Goal: Information Seeking & Learning: Find specific fact

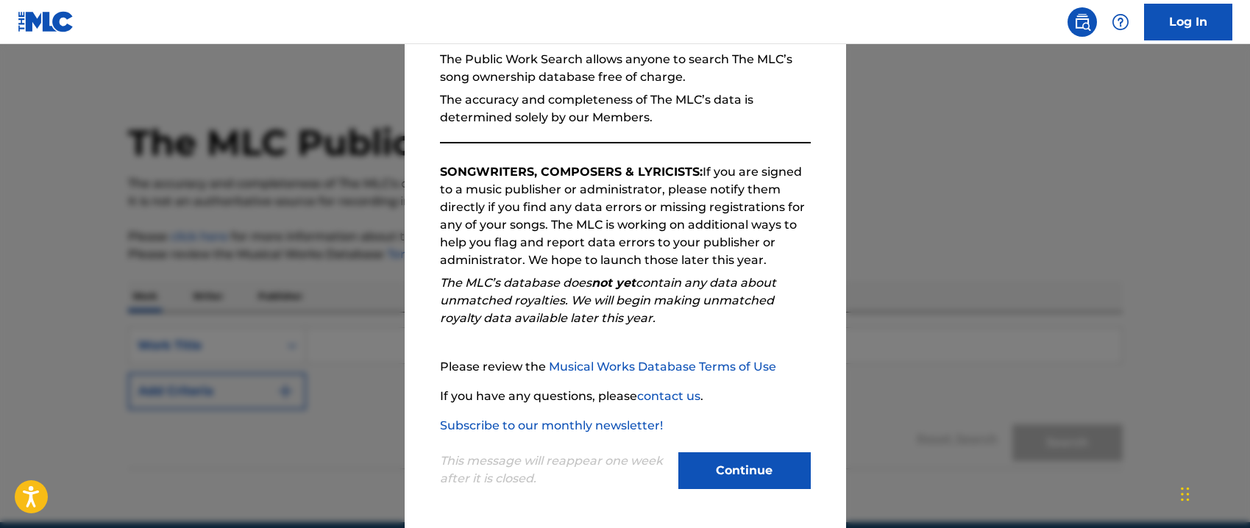
scroll to position [65, 0]
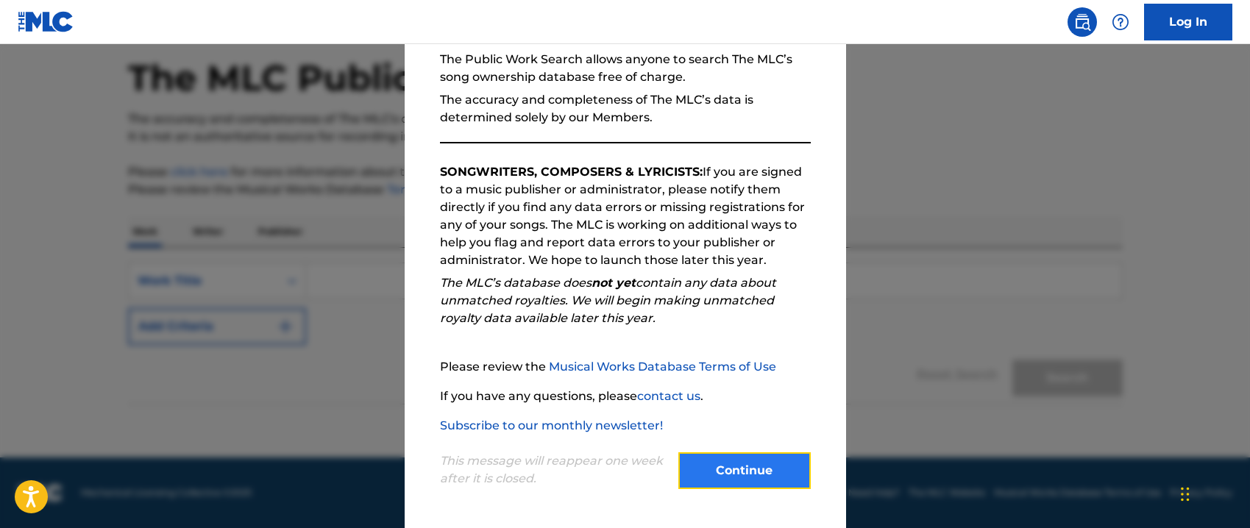
click at [758, 463] on button "Continue" at bounding box center [744, 470] width 132 height 37
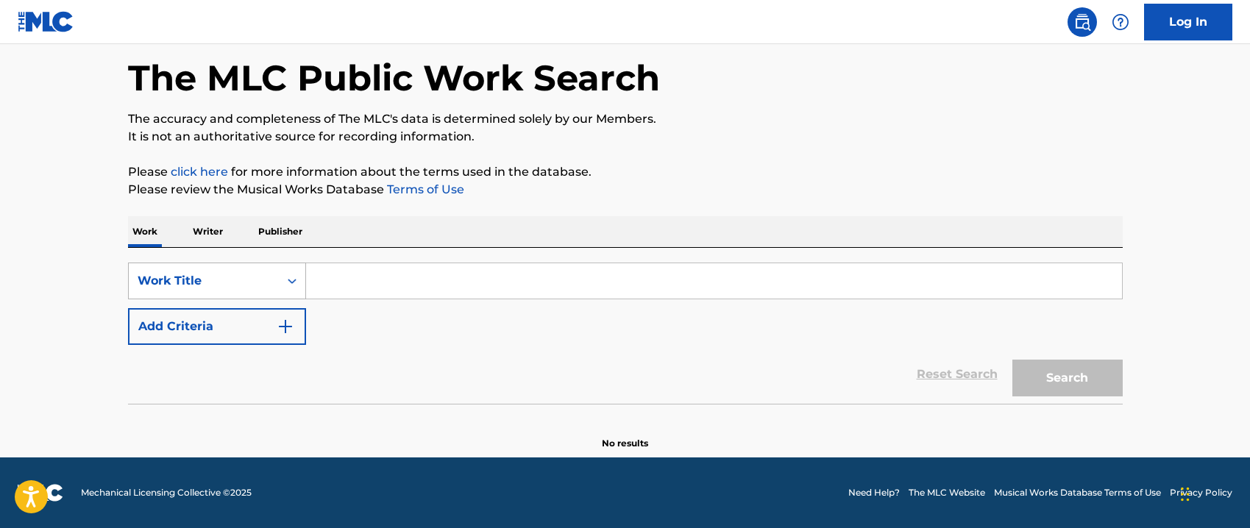
click at [271, 276] on div "Work Title" at bounding box center [204, 281] width 150 height 28
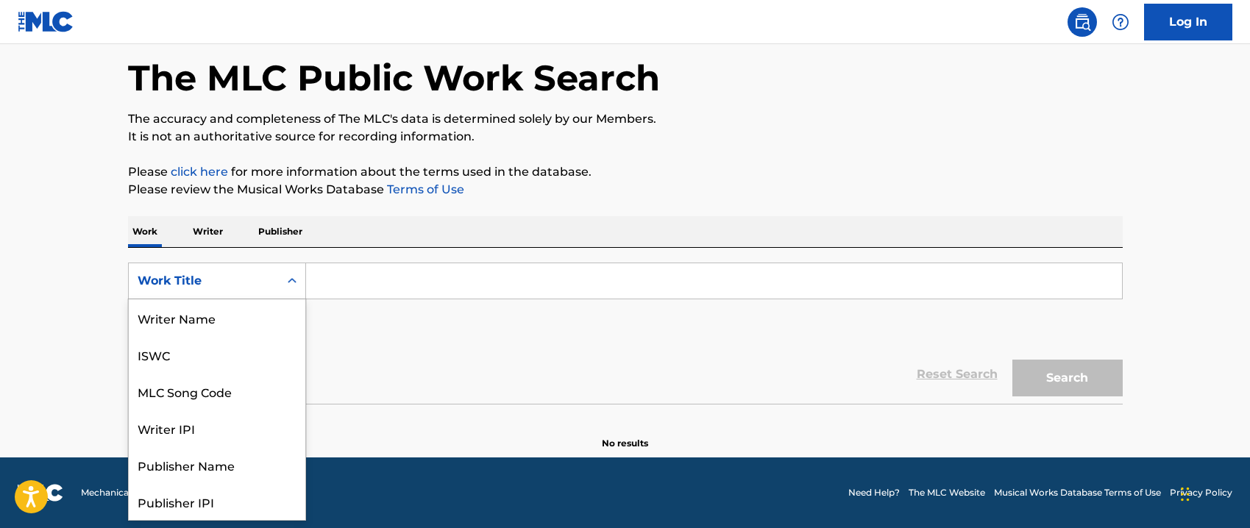
scroll to position [74, 0]
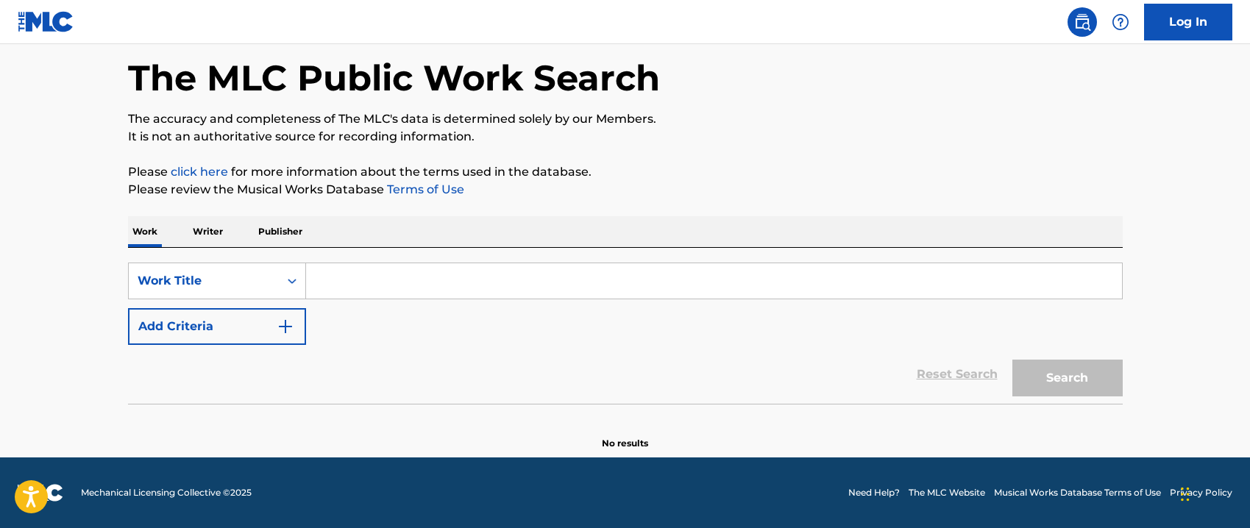
click at [215, 237] on p "Writer" at bounding box center [207, 231] width 39 height 31
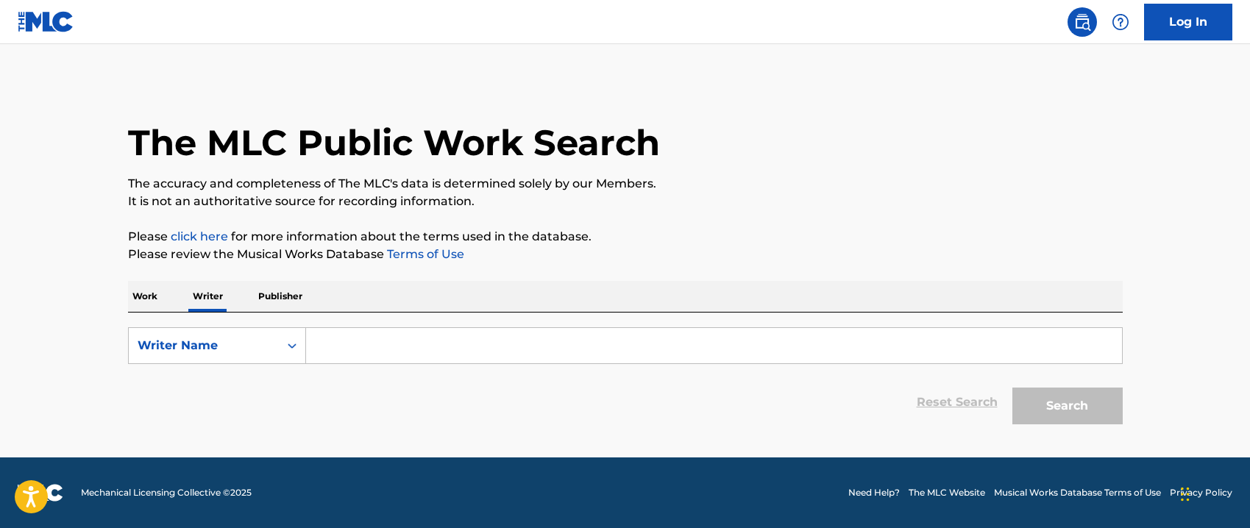
click at [388, 352] on input "Search Form" at bounding box center [714, 345] width 816 height 35
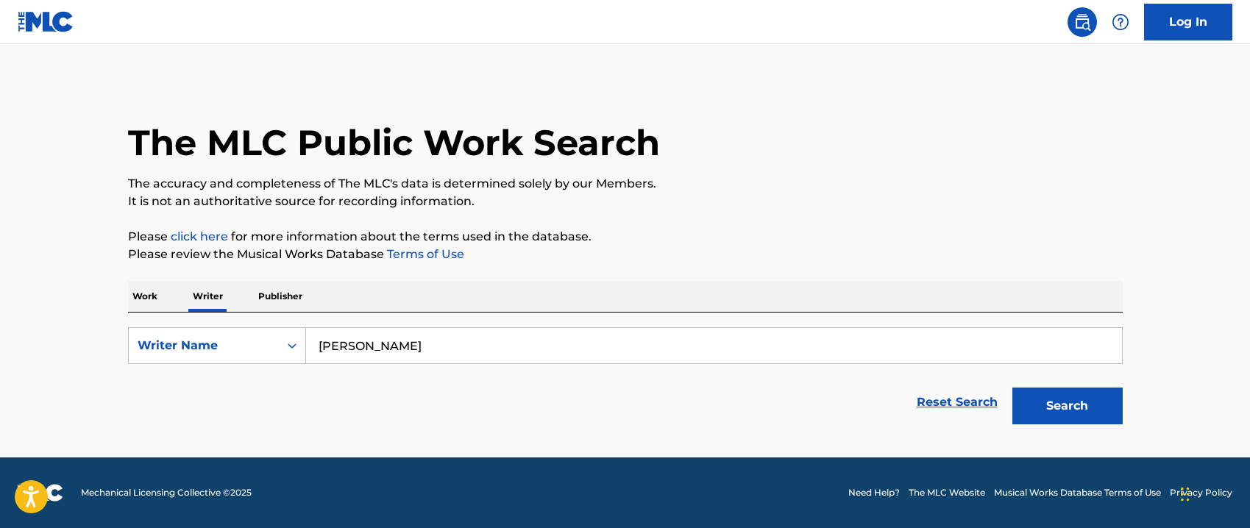
type input "[PERSON_NAME]"
click at [1012, 388] on button "Search" at bounding box center [1067, 406] width 110 height 37
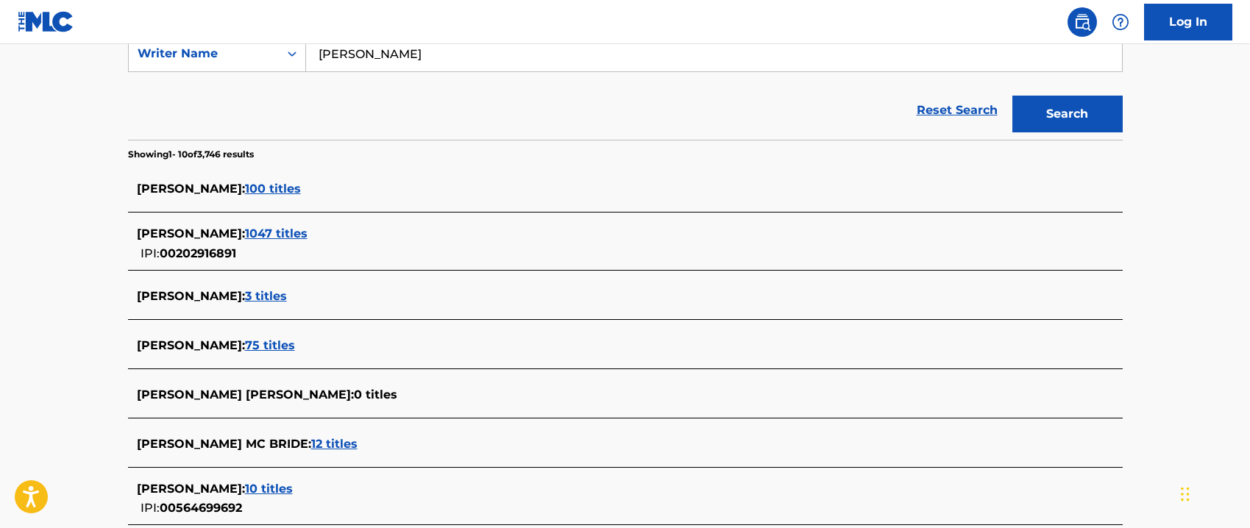
scroll to position [293, 0]
click at [292, 230] on span "1047 titles" at bounding box center [276, 232] width 63 height 14
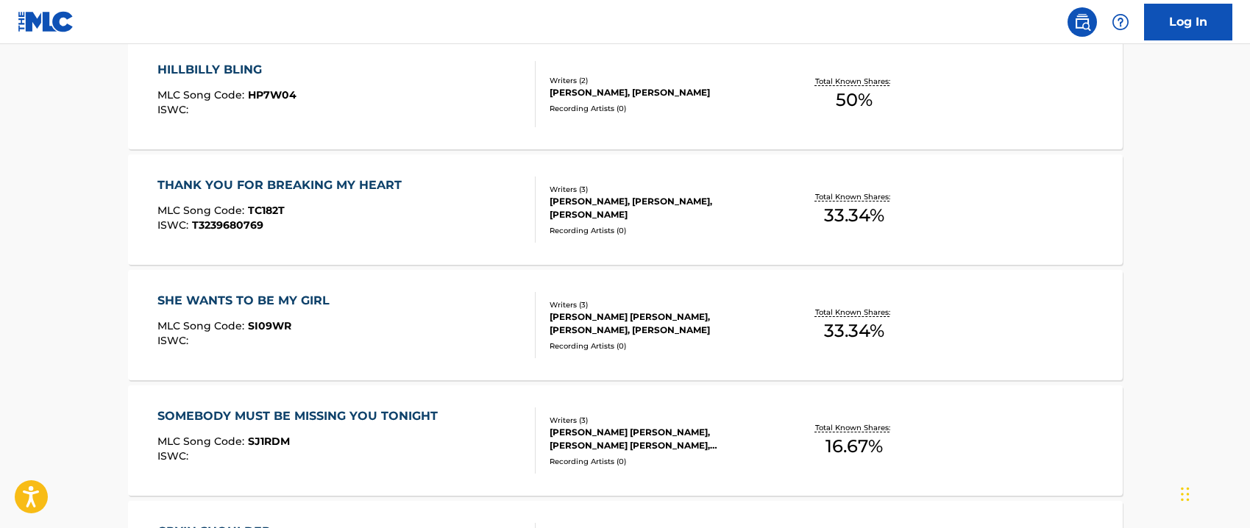
scroll to position [0, 0]
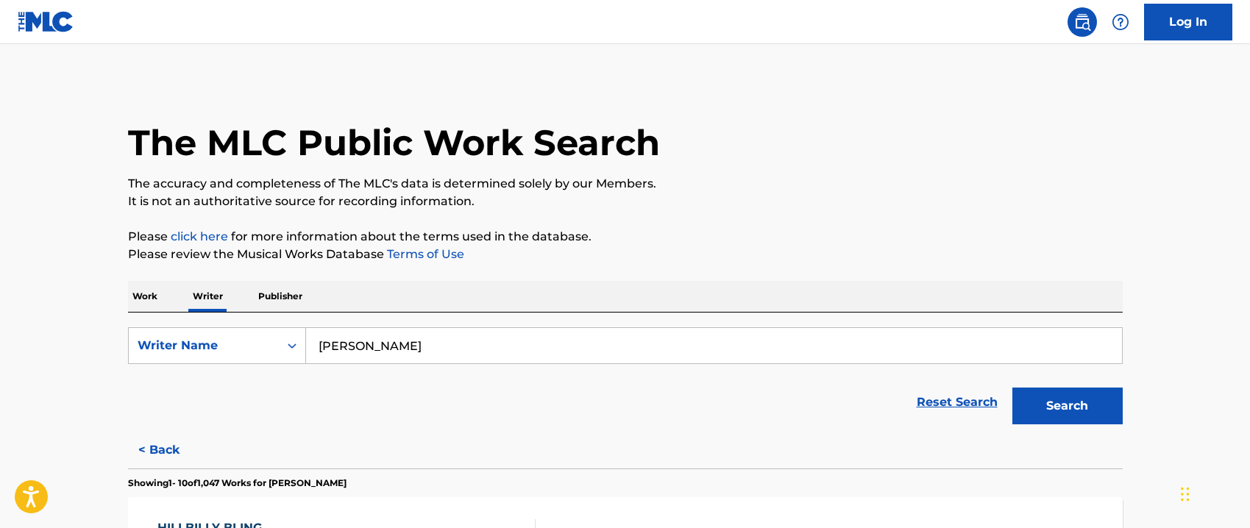
click at [152, 293] on p "Work" at bounding box center [145, 296] width 34 height 31
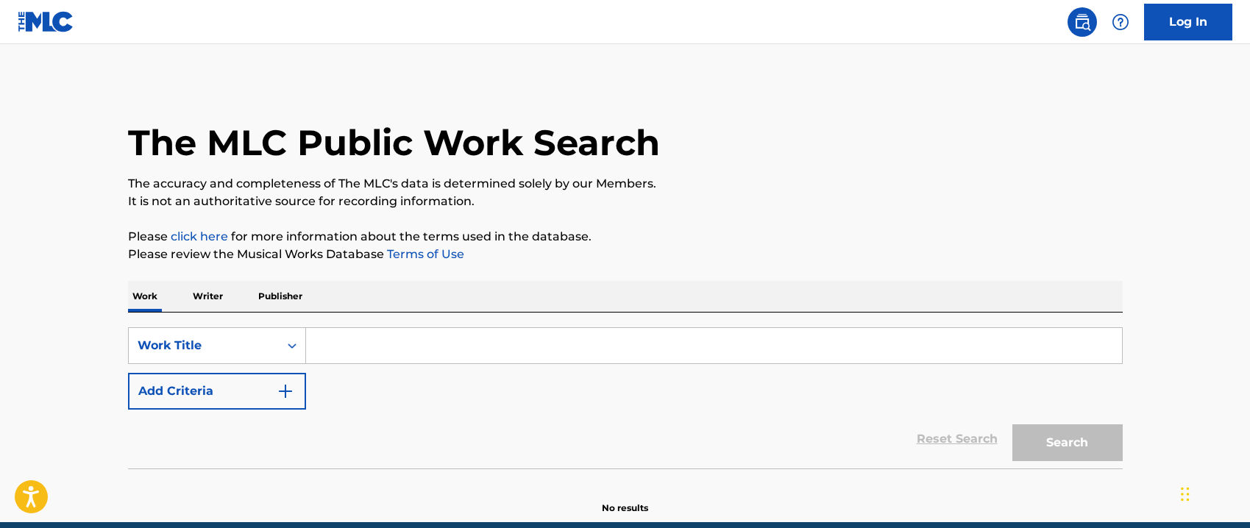
click at [355, 344] on input "Search Form" at bounding box center [714, 345] width 816 height 35
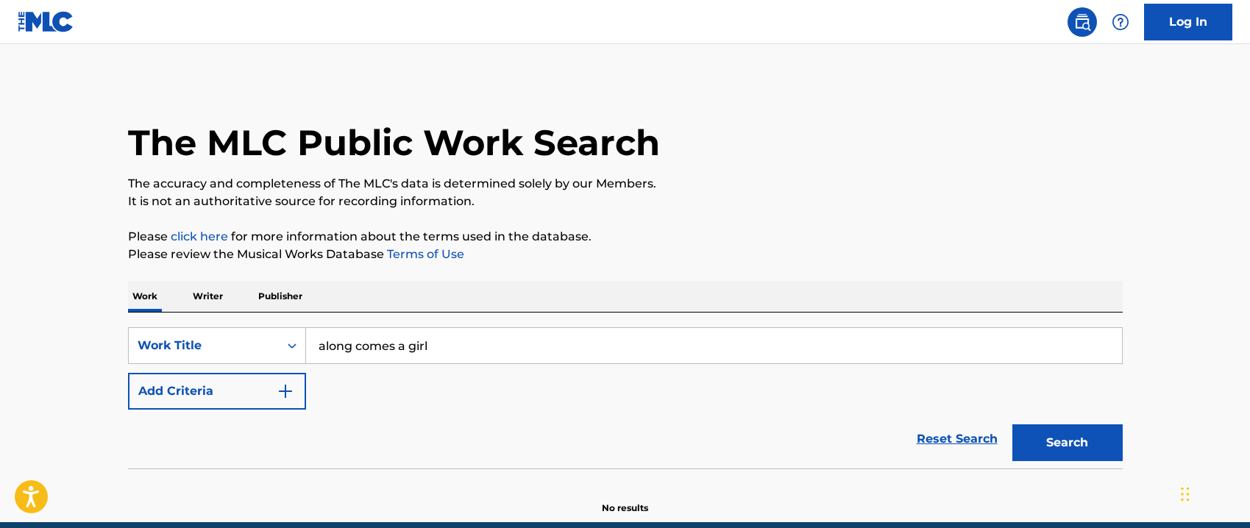
type input "along comes a girl"
click at [1012, 424] on button "Search" at bounding box center [1067, 442] width 110 height 37
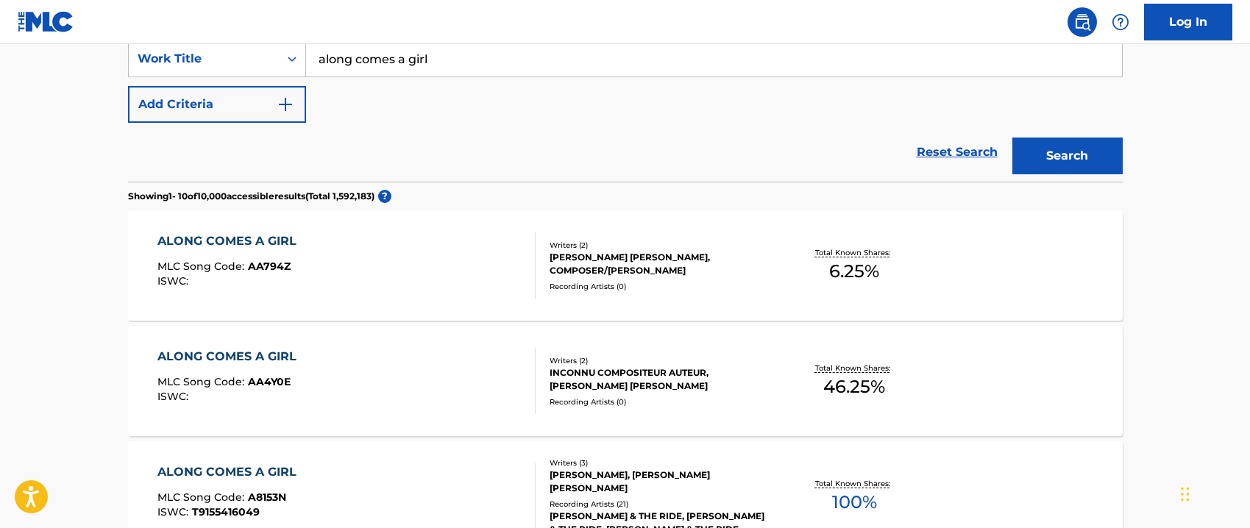
scroll to position [299, 0]
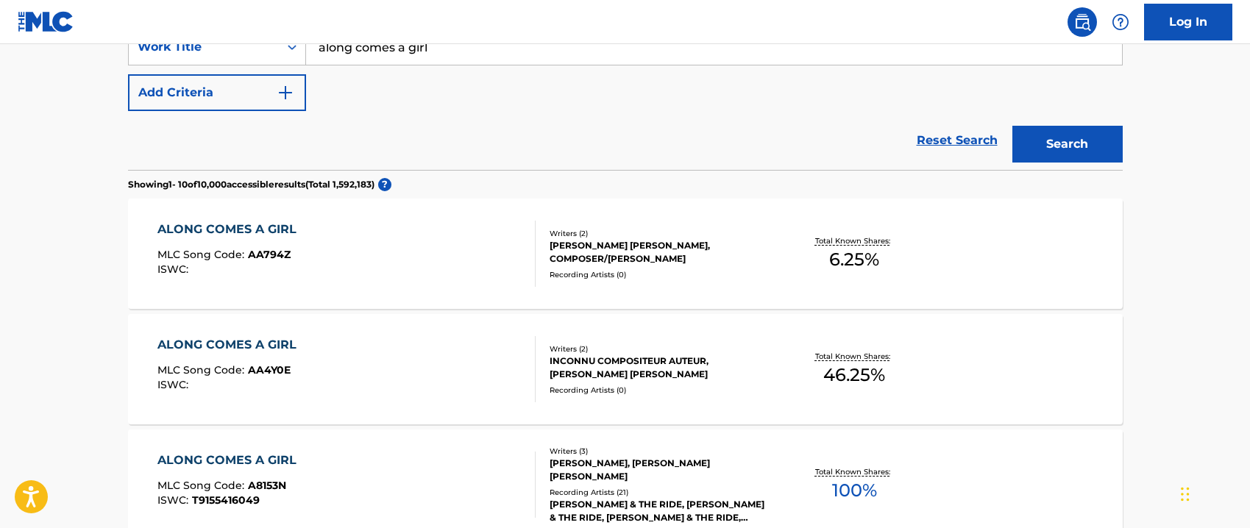
click at [247, 466] on div "ALONG COMES A GIRL" at bounding box center [230, 461] width 146 height 18
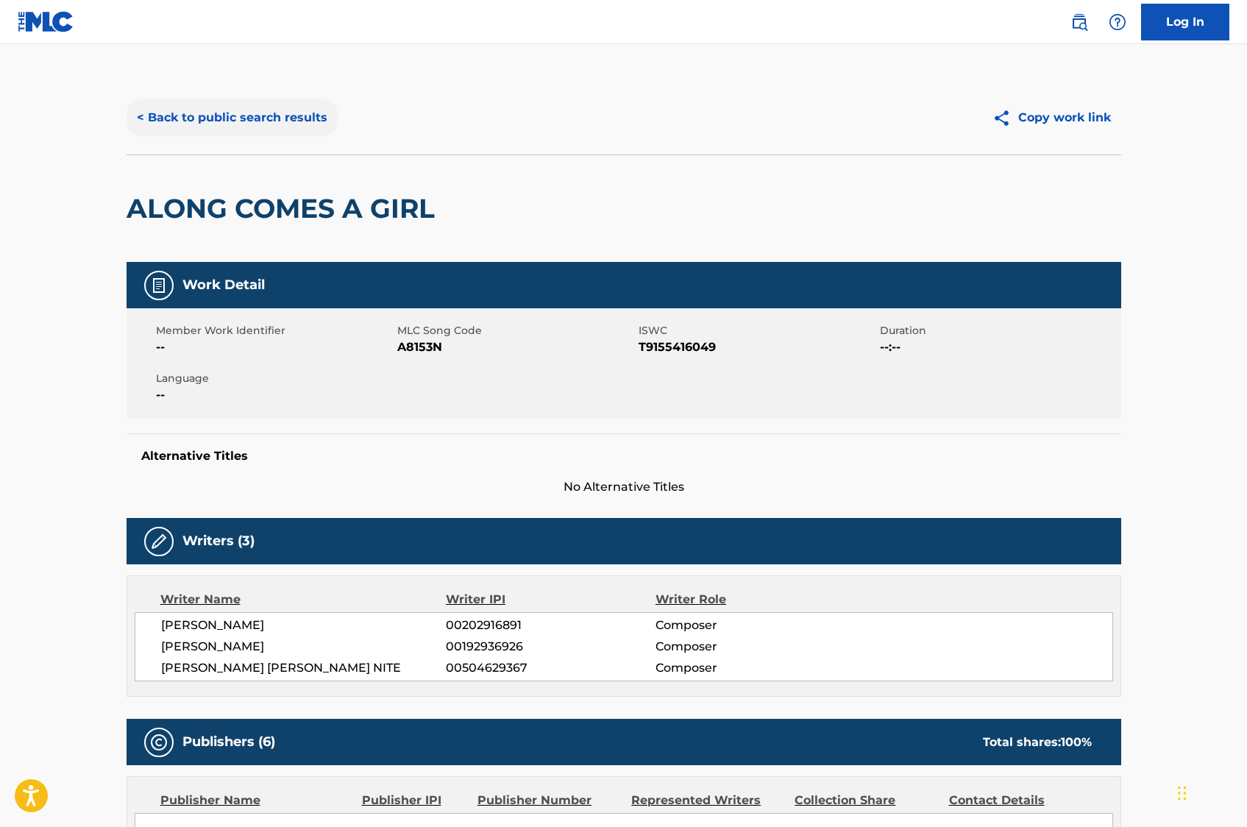
click at [217, 116] on button "< Back to public search results" at bounding box center [232, 117] width 211 height 37
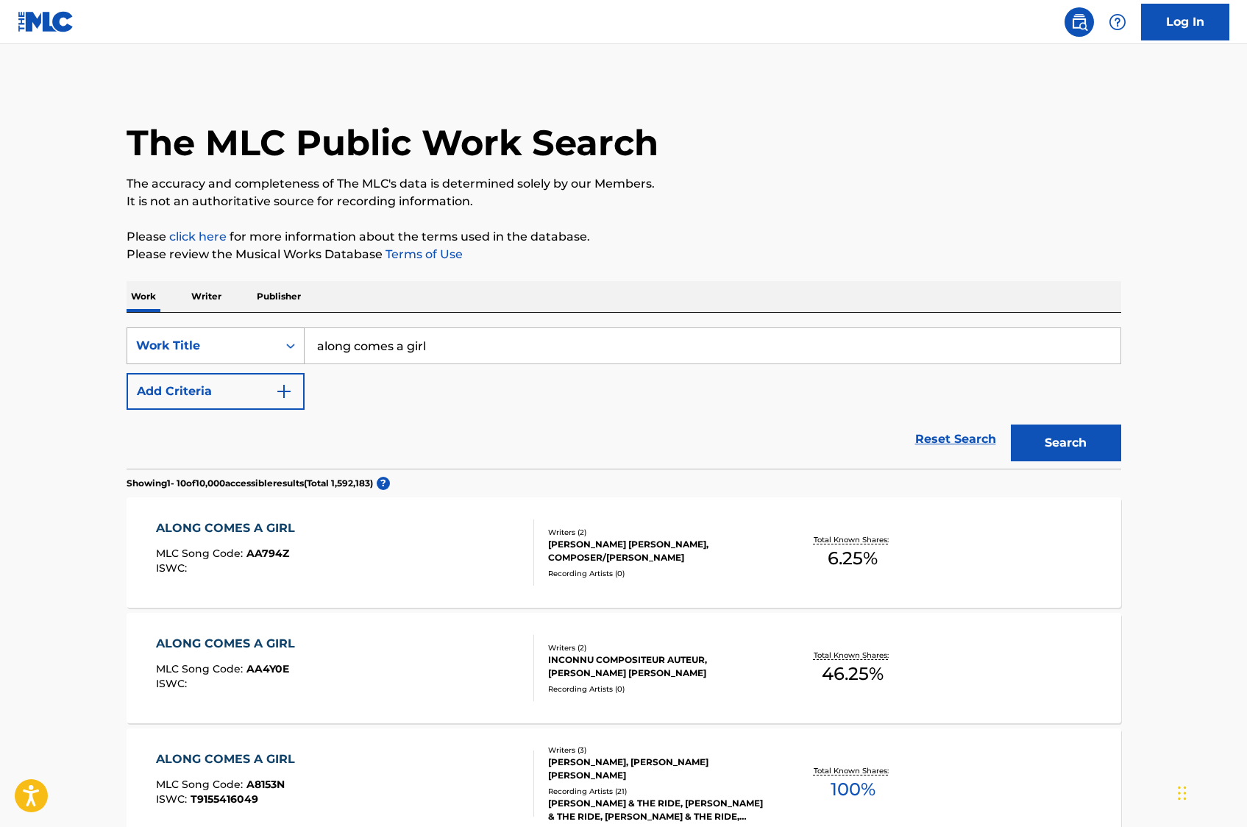
drag, startPoint x: 476, startPoint y: 357, endPoint x: 257, endPoint y: 343, distance: 219.6
click at [257, 343] on div "SearchWithCriteria655a545c-3be3-4697-be58-d41127ac1130 Work Title along comes a…" at bounding box center [624, 345] width 994 height 37
type input "counting down the days"
click at [255, 383] on button "Add Criteria" at bounding box center [216, 391] width 178 height 37
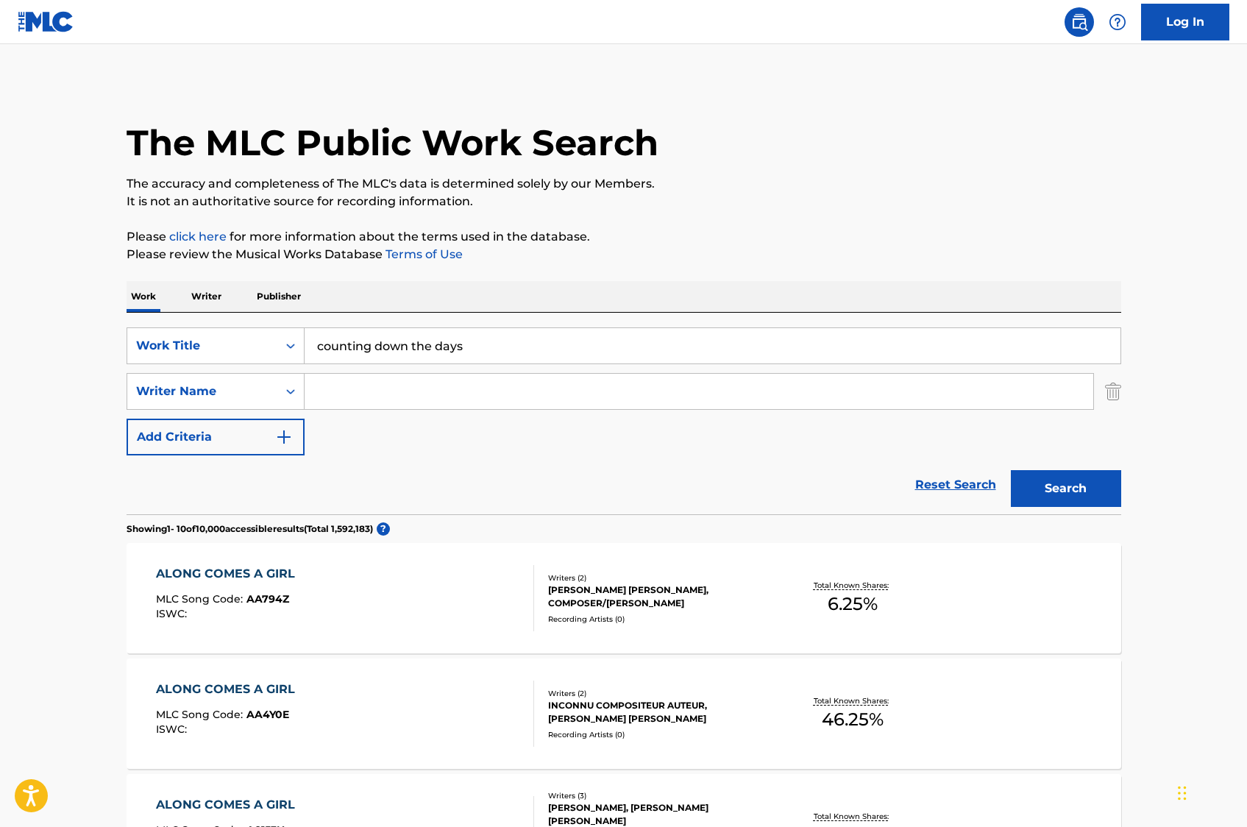
click at [352, 401] on input "Search Form" at bounding box center [699, 391] width 789 height 35
type input "[PERSON_NAME]"
click at [1011, 470] on button "Search" at bounding box center [1066, 488] width 110 height 37
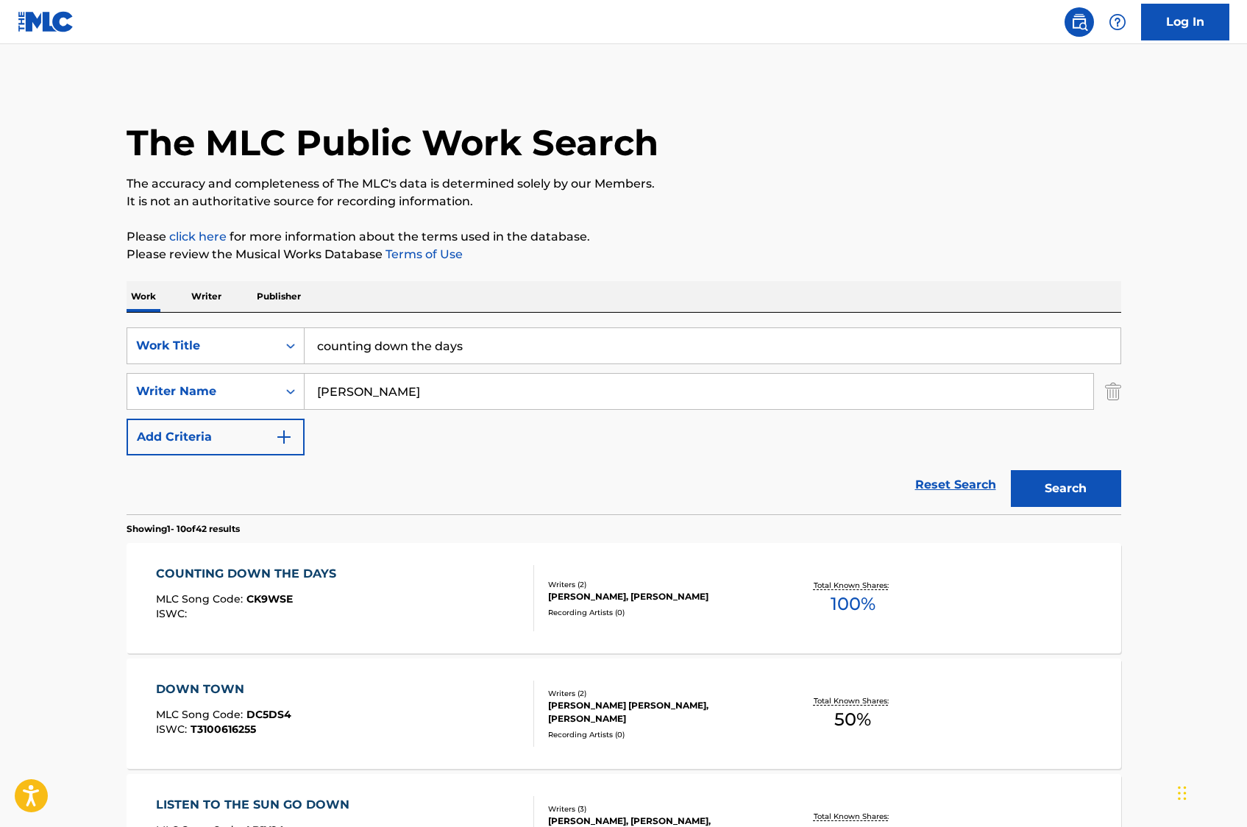
click at [651, 527] on div "[PERSON_NAME], [PERSON_NAME]" at bounding box center [659, 596] width 222 height 13
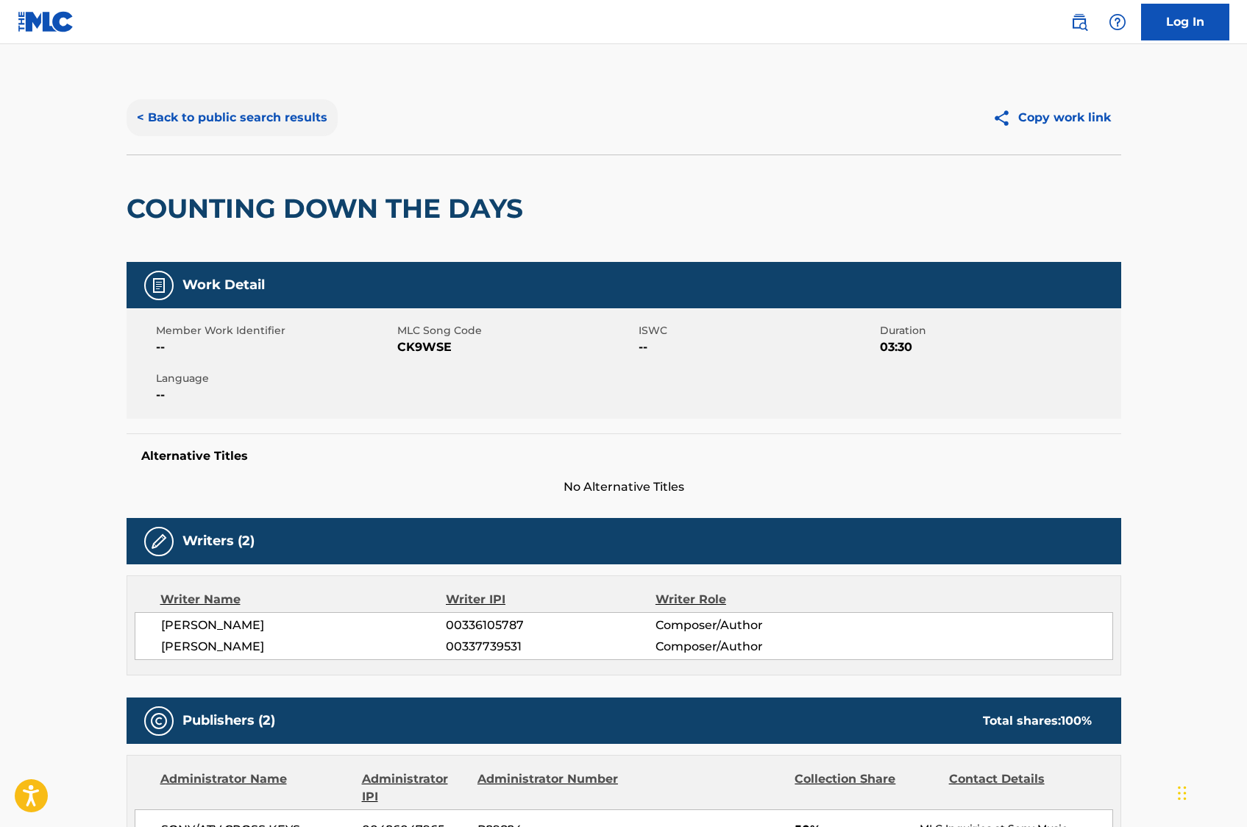
click at [247, 124] on button "< Back to public search results" at bounding box center [232, 117] width 211 height 37
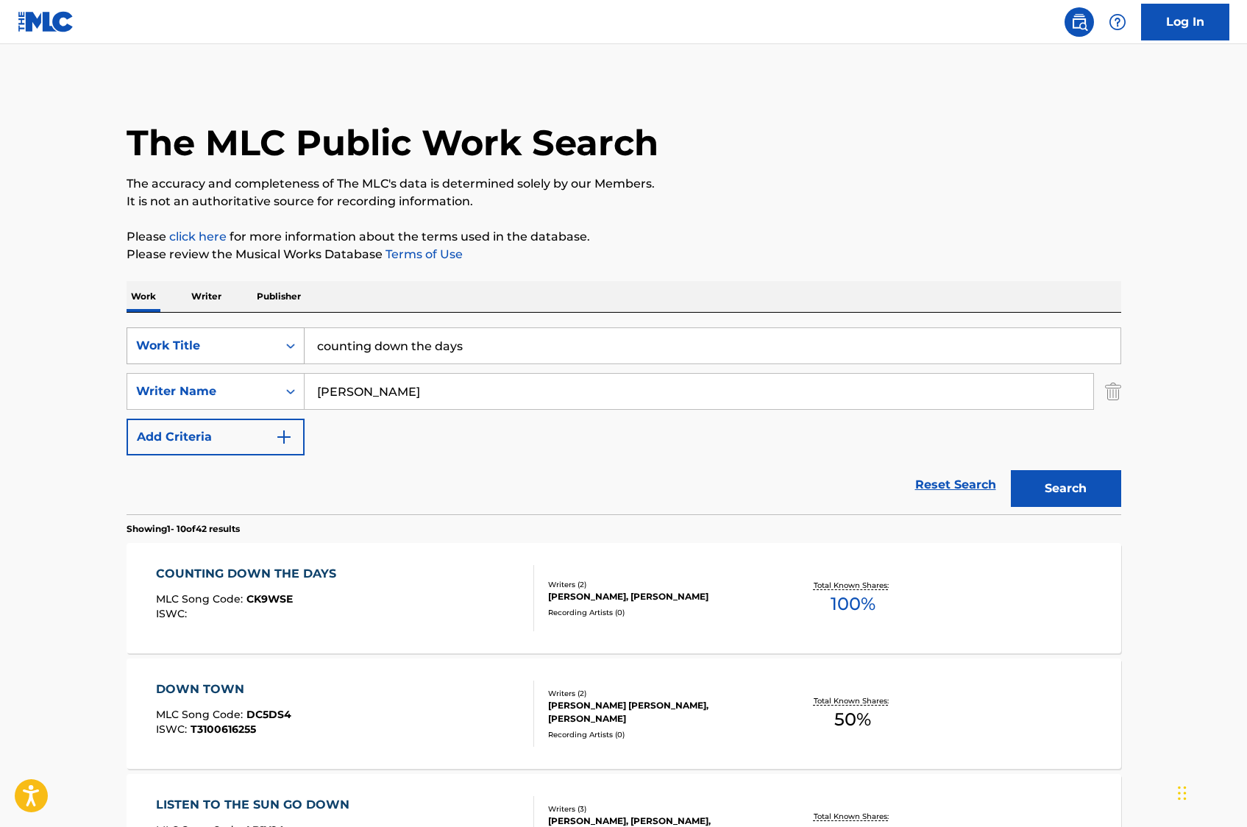
drag, startPoint x: 469, startPoint y: 344, endPoint x: 266, endPoint y: 327, distance: 204.5
click at [259, 334] on div "SearchWithCriteria655a545c-3be3-4697-be58-d41127ac1130 Work Title counting down…" at bounding box center [624, 345] width 994 height 37
type input "bluebird"
type input "[PERSON_NAME]"
click at [1011, 470] on button "Search" at bounding box center [1066, 488] width 110 height 37
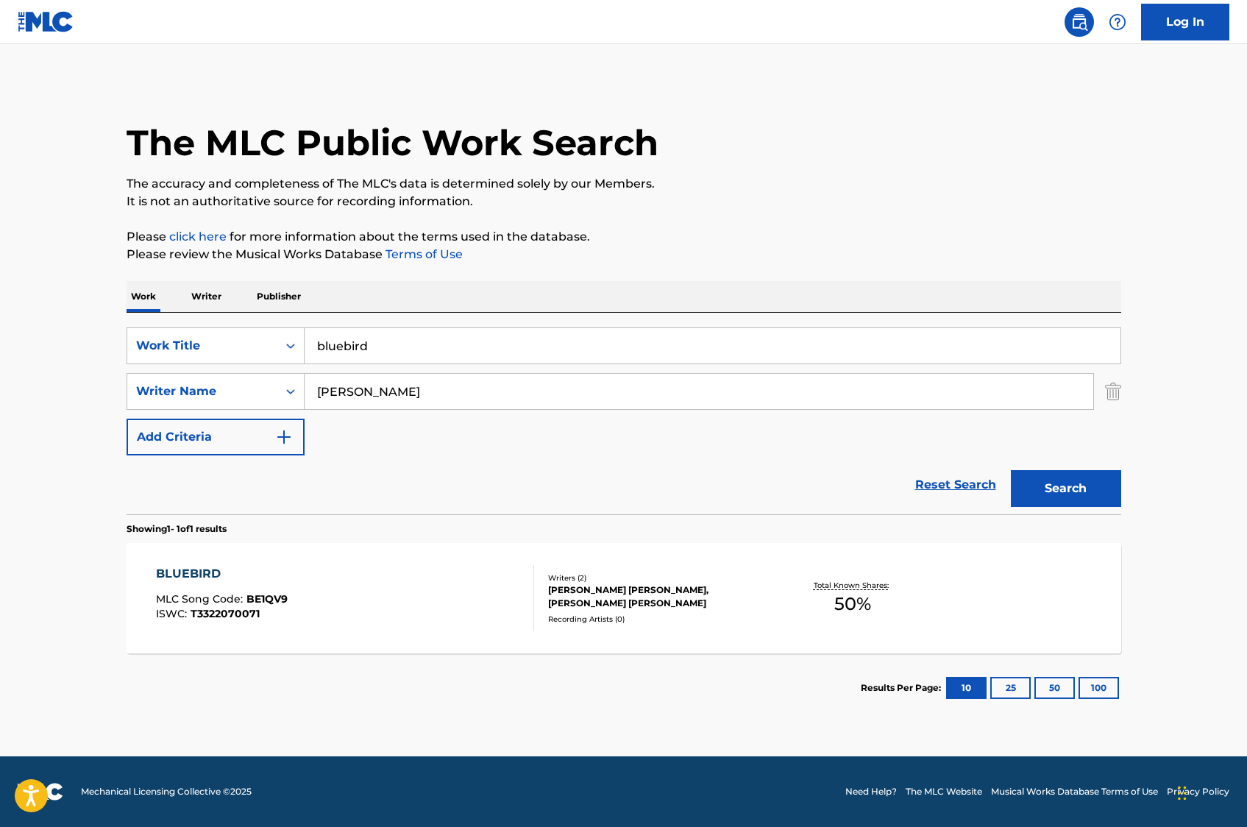
click at [613, 527] on div "[PERSON_NAME] [PERSON_NAME], [PERSON_NAME] [PERSON_NAME]" at bounding box center [659, 596] width 222 height 26
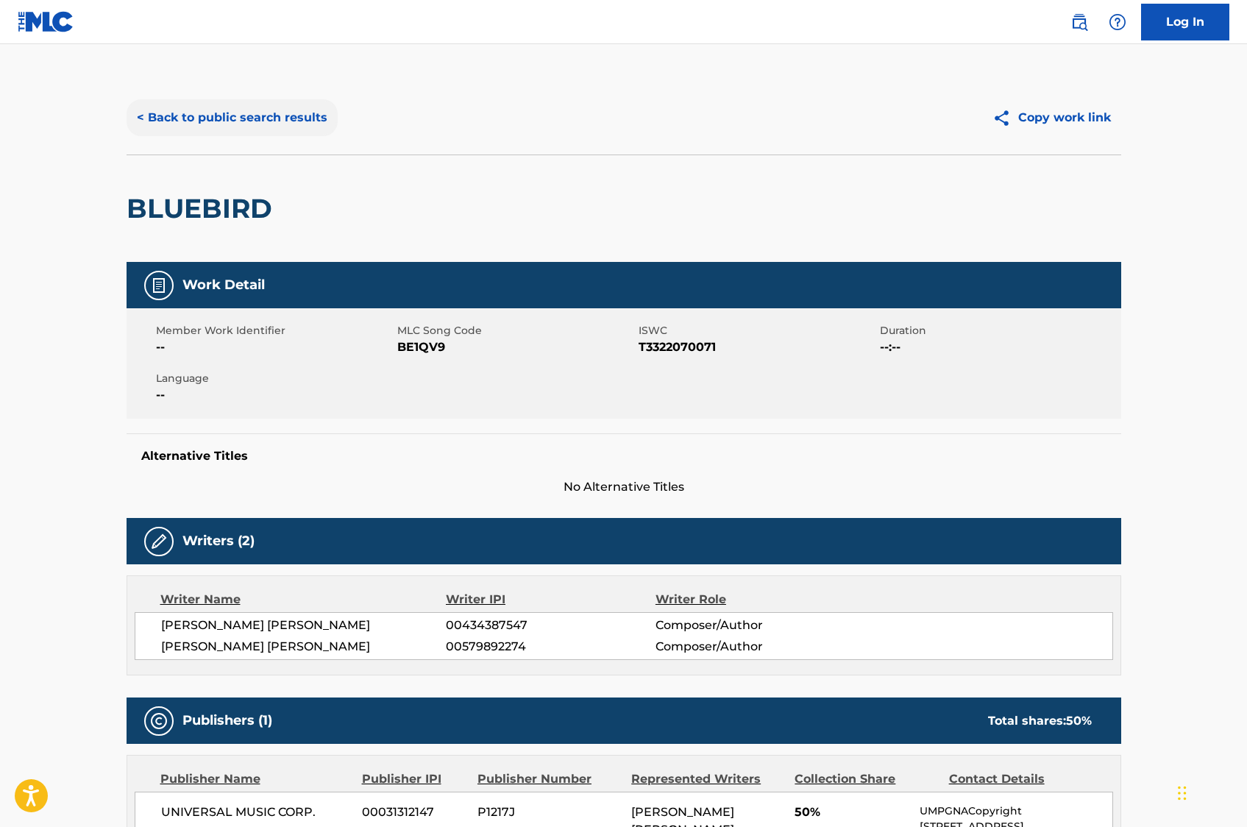
click at [221, 112] on button "< Back to public search results" at bounding box center [232, 117] width 211 height 37
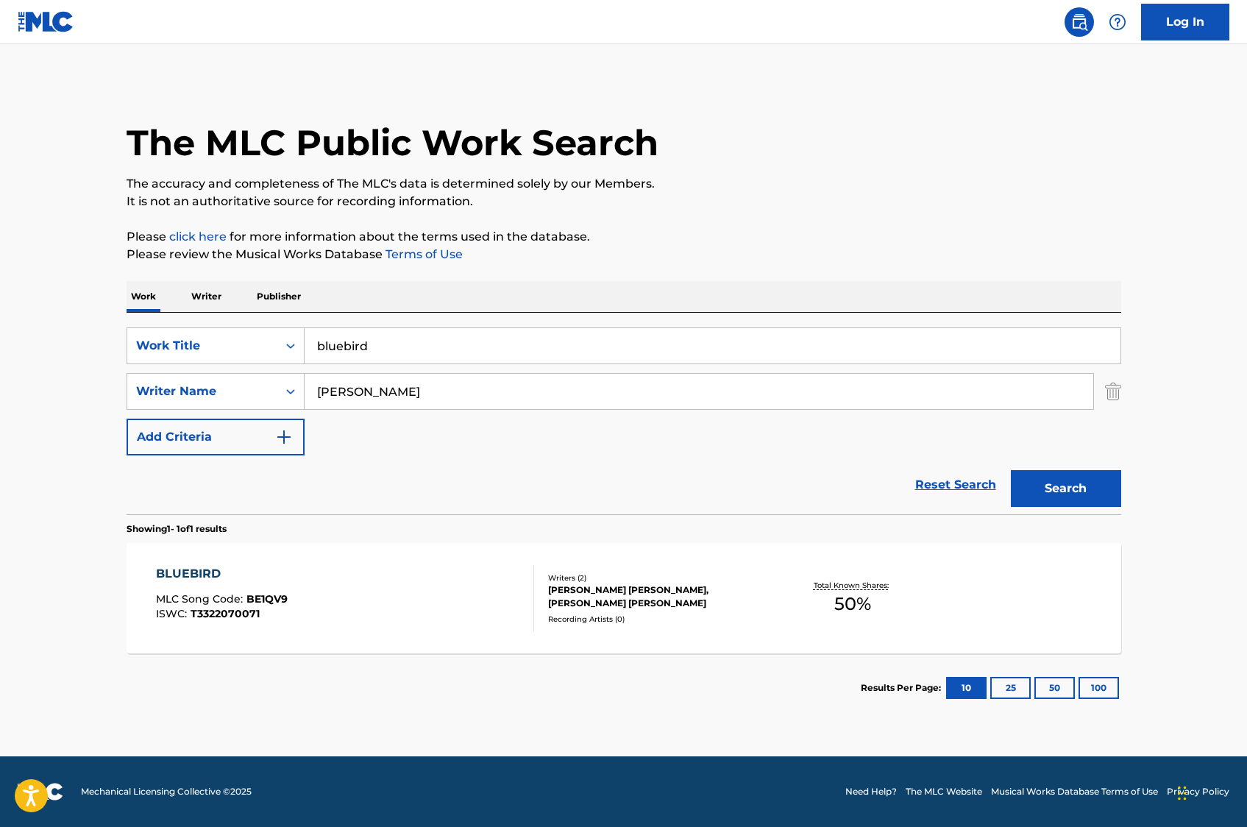
click at [200, 295] on p "Writer" at bounding box center [206, 296] width 39 height 31
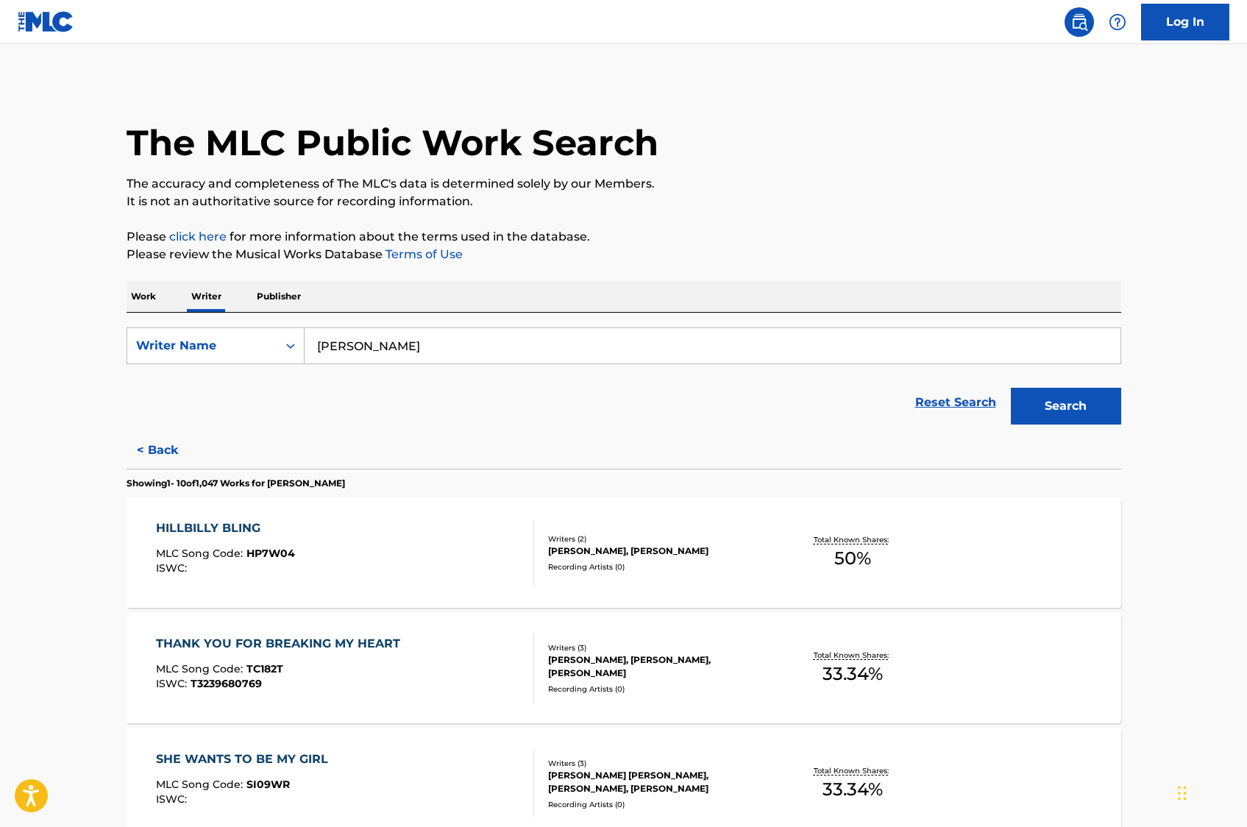
click at [402, 355] on input "[PERSON_NAME]" at bounding box center [713, 345] width 816 height 35
click at [405, 352] on input "[PERSON_NAME]" at bounding box center [713, 345] width 816 height 35
click at [404, 349] on input "[PERSON_NAME]" at bounding box center [713, 345] width 816 height 35
drag, startPoint x: 404, startPoint y: 349, endPoint x: 319, endPoint y: 353, distance: 84.7
click at [319, 353] on input "[PERSON_NAME]" at bounding box center [713, 345] width 816 height 35
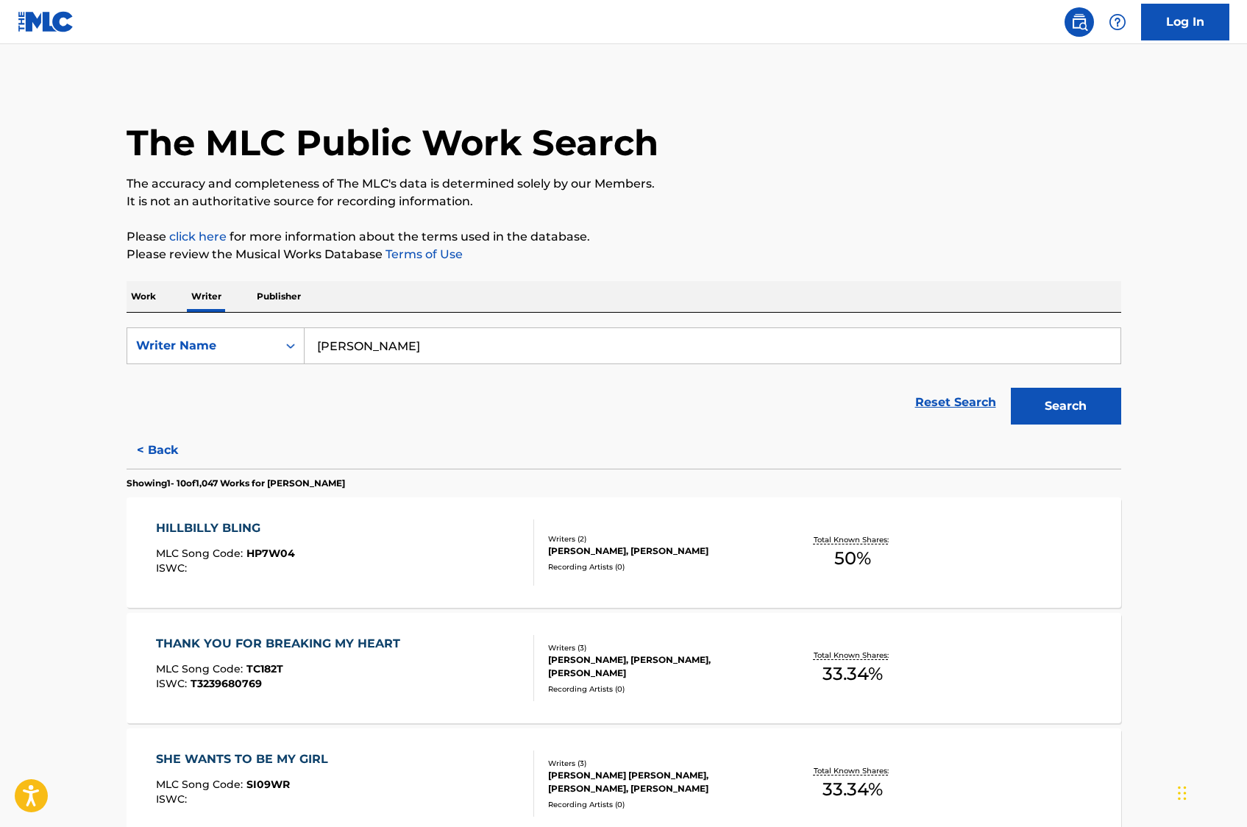
click at [318, 349] on input "[PERSON_NAME]" at bounding box center [713, 345] width 816 height 35
drag, startPoint x: 418, startPoint y: 340, endPoint x: 271, endPoint y: 344, distance: 147.2
click at [271, 344] on div "SearchWithCriteria94cbe5f0-bf3c-437a-99c4-535396731e96 Writer Name [PERSON_NAME]" at bounding box center [624, 345] width 994 height 37
type input "[PERSON_NAME]"
click at [1011, 388] on button "Search" at bounding box center [1066, 406] width 110 height 37
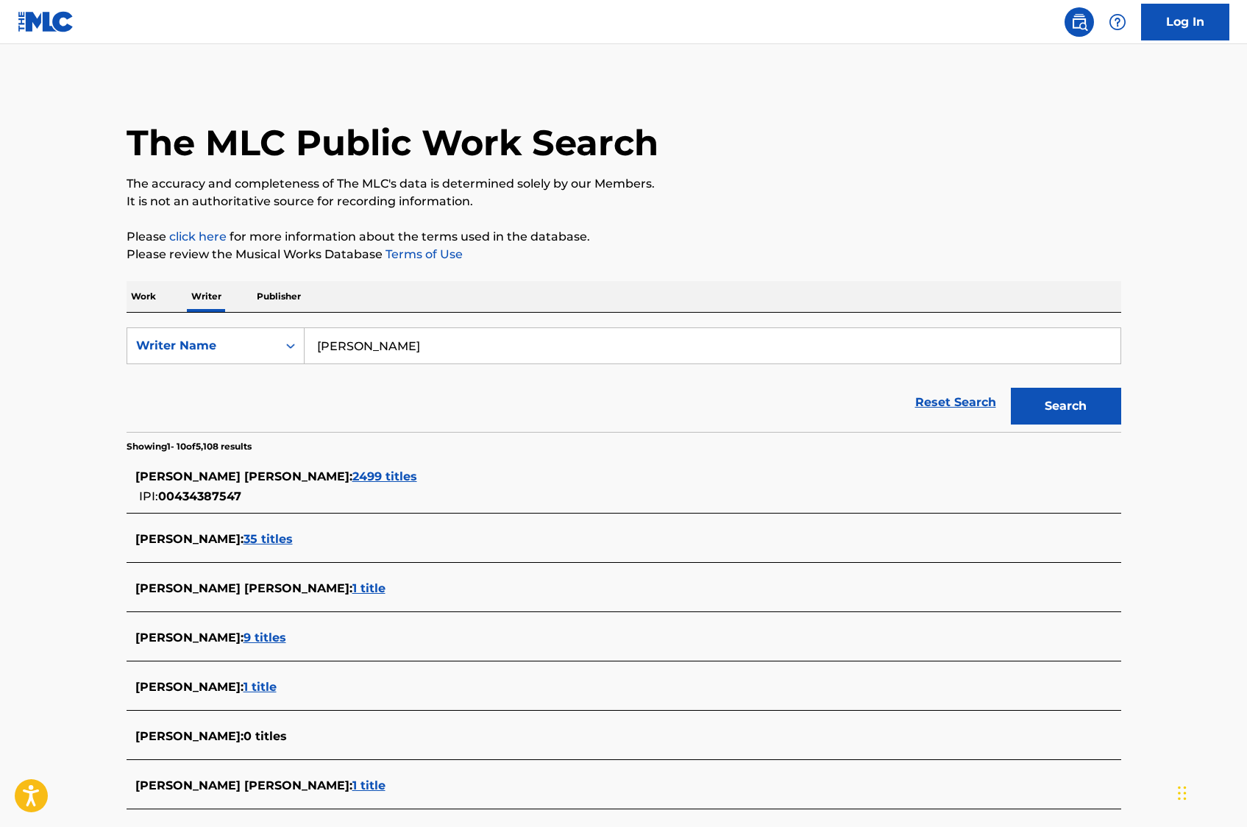
click at [352, 474] on span "2499 titles" at bounding box center [384, 476] width 65 height 14
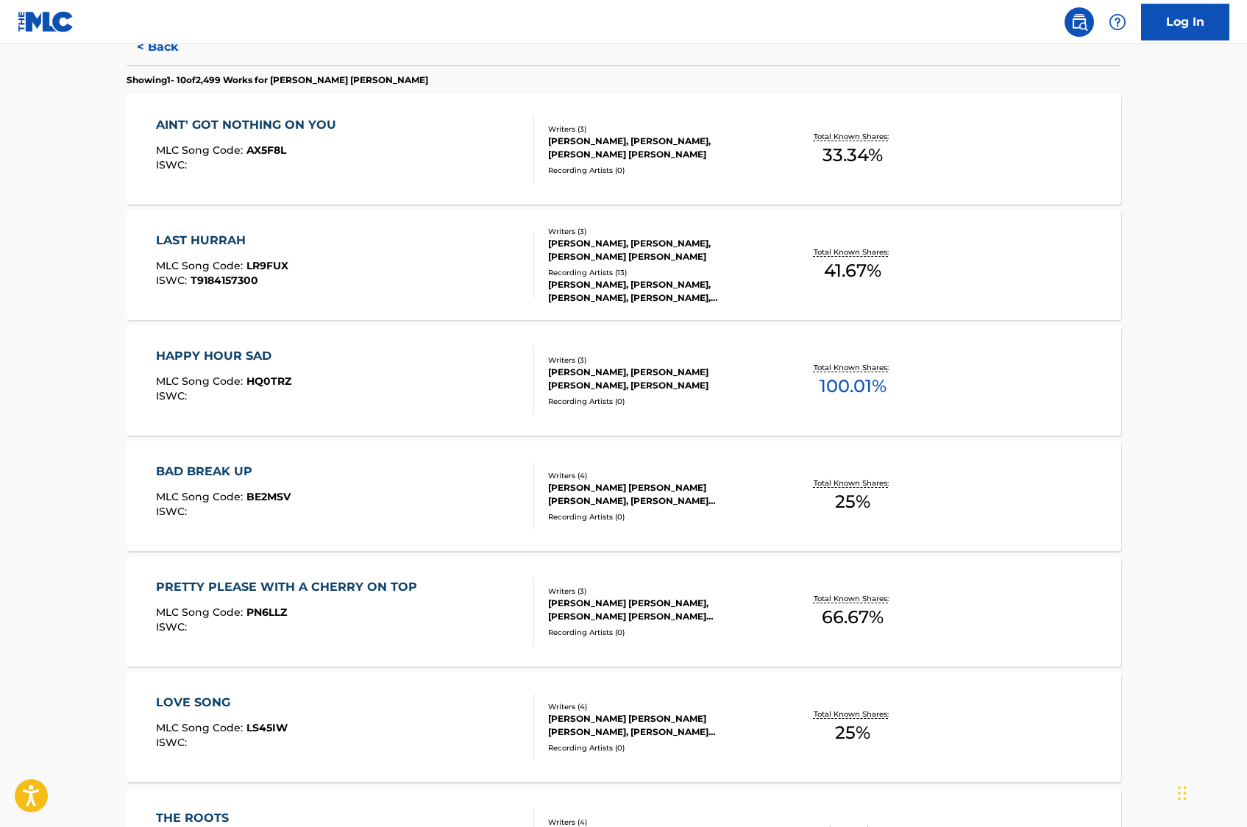
scroll to position [441, 0]
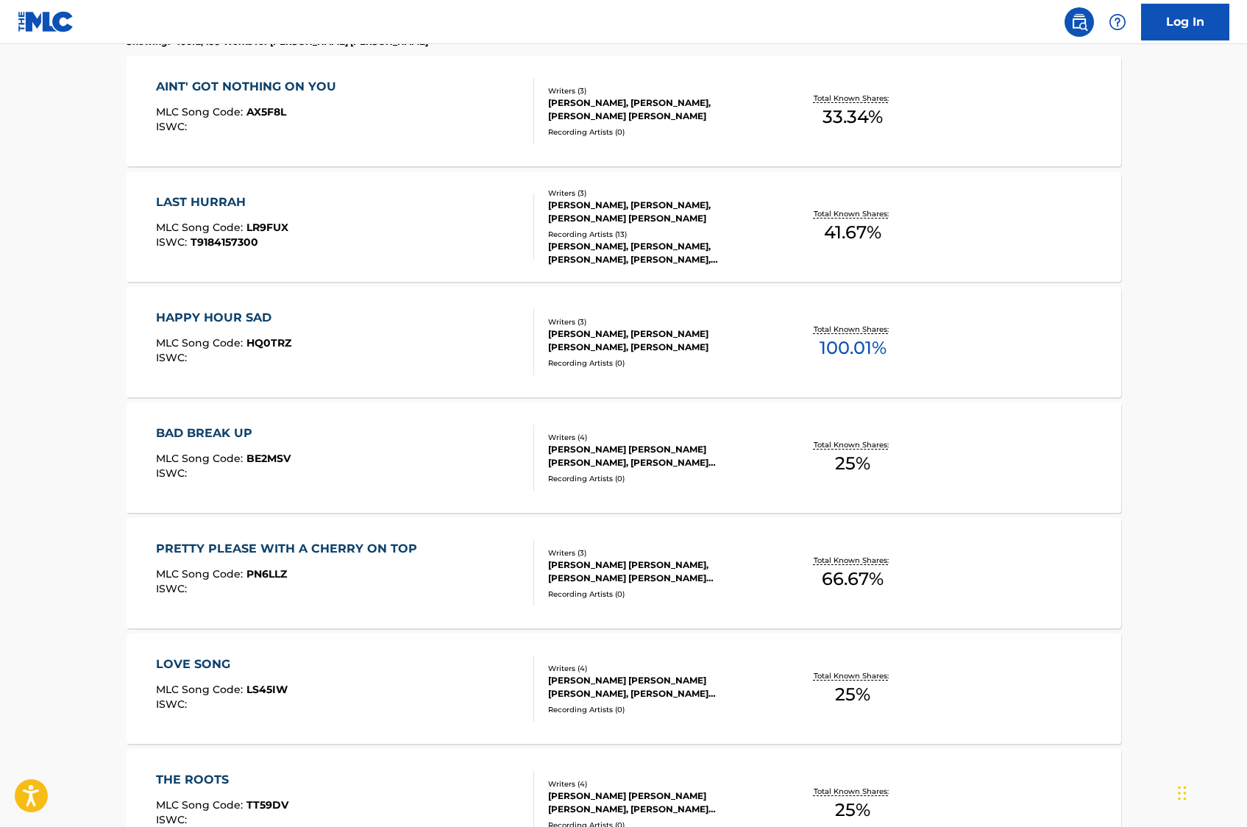
click at [599, 337] on div "[PERSON_NAME], [PERSON_NAME] [PERSON_NAME], [PERSON_NAME]" at bounding box center [659, 340] width 222 height 26
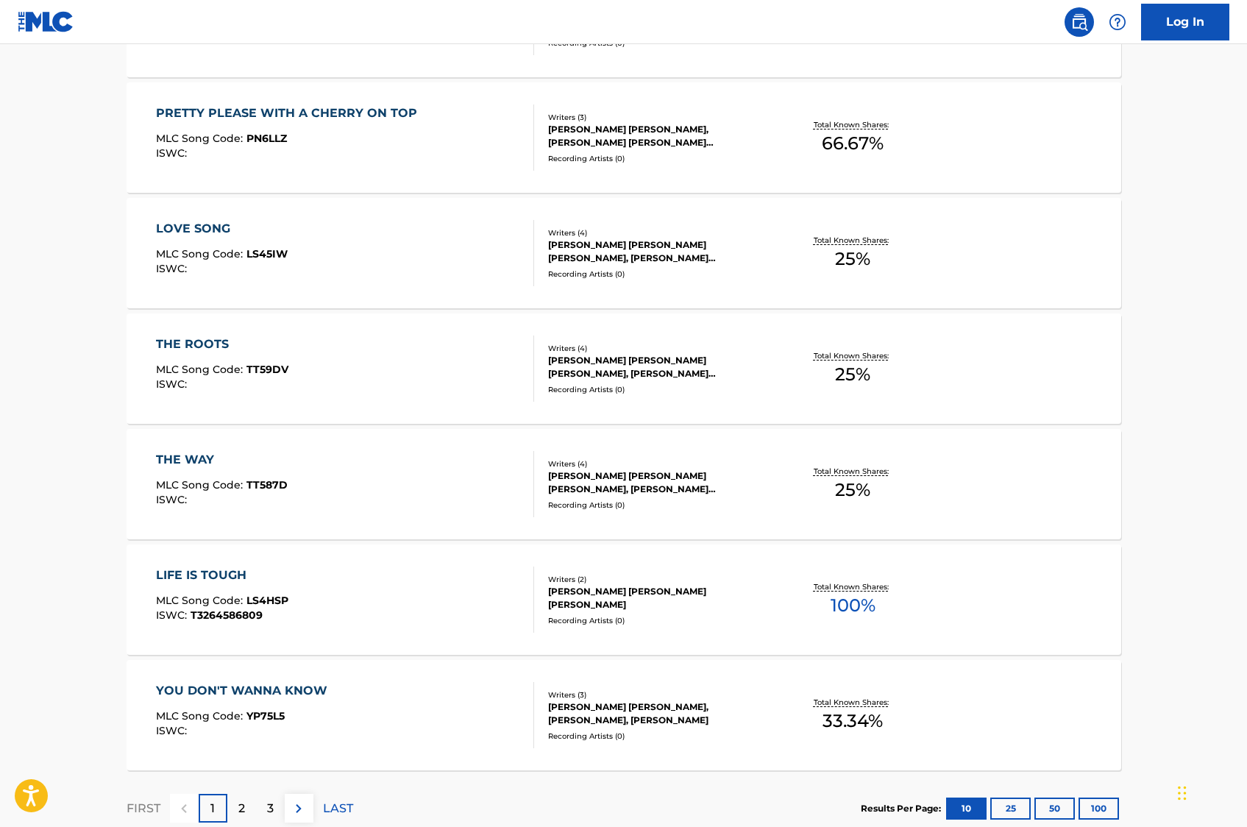
scroll to position [928, 0]
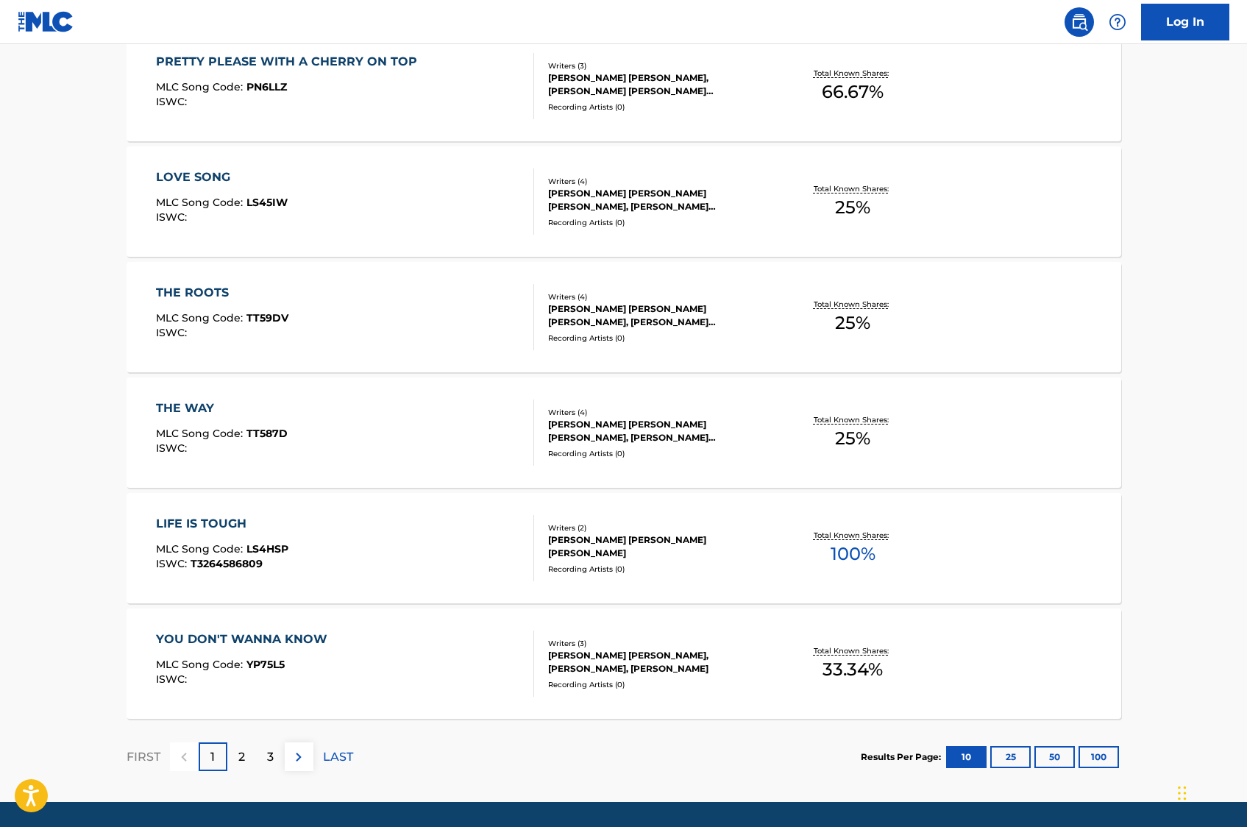
click at [636, 527] on div "[PERSON_NAME] [PERSON_NAME] [PERSON_NAME]" at bounding box center [659, 546] width 222 height 26
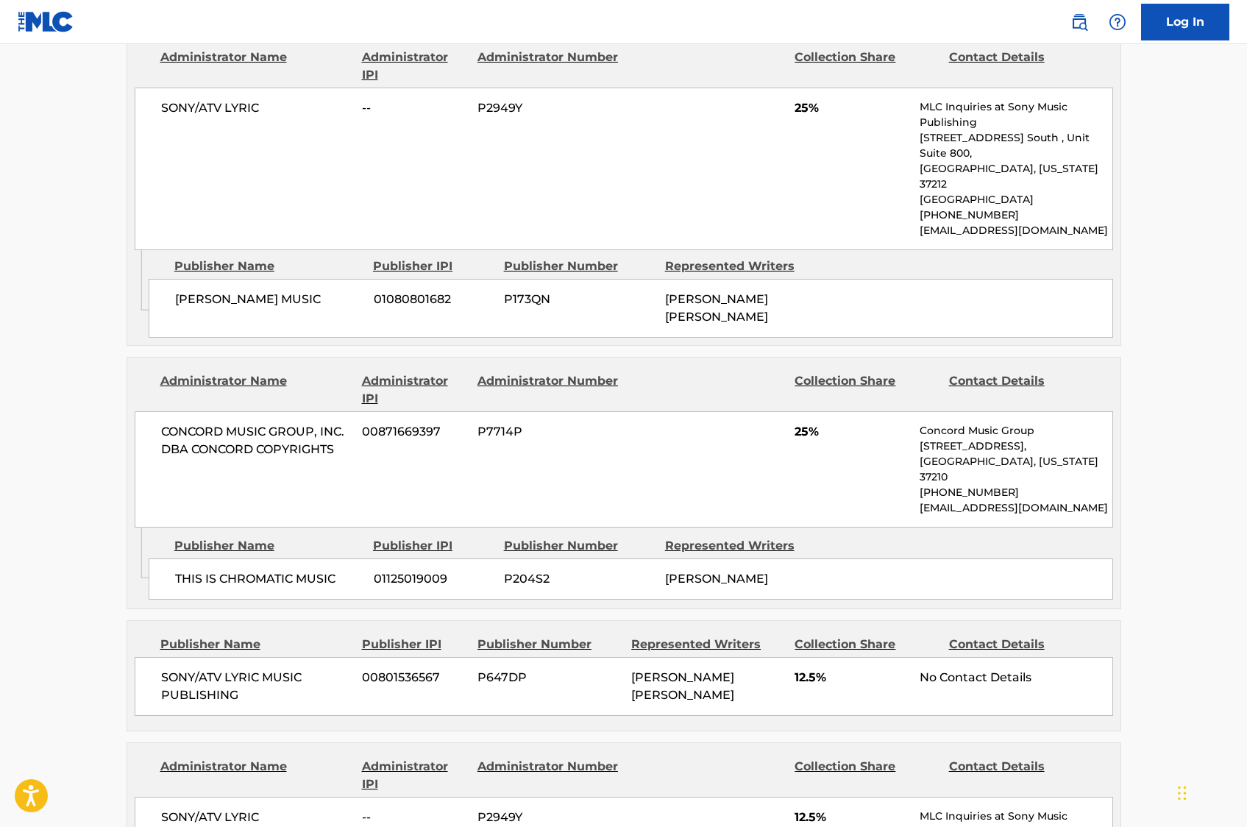
scroll to position [870, 0]
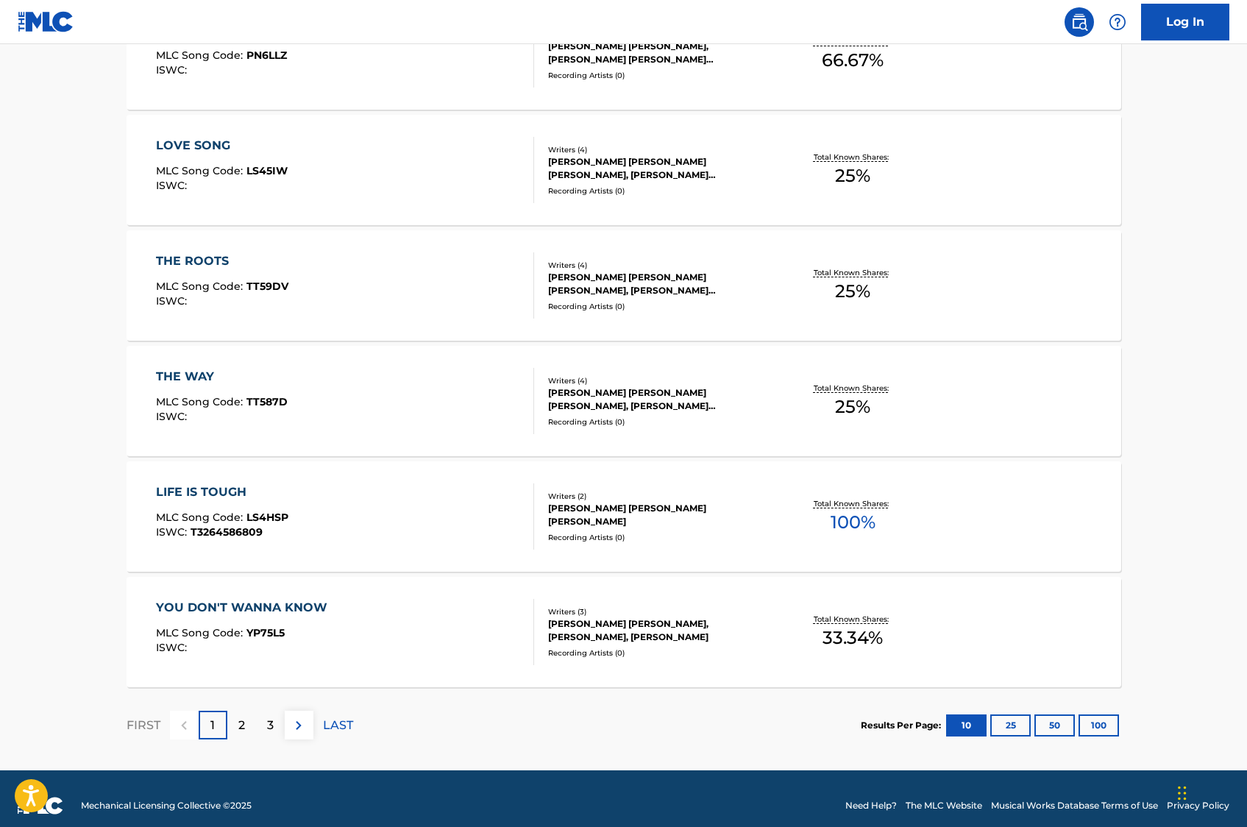
scroll to position [974, 0]
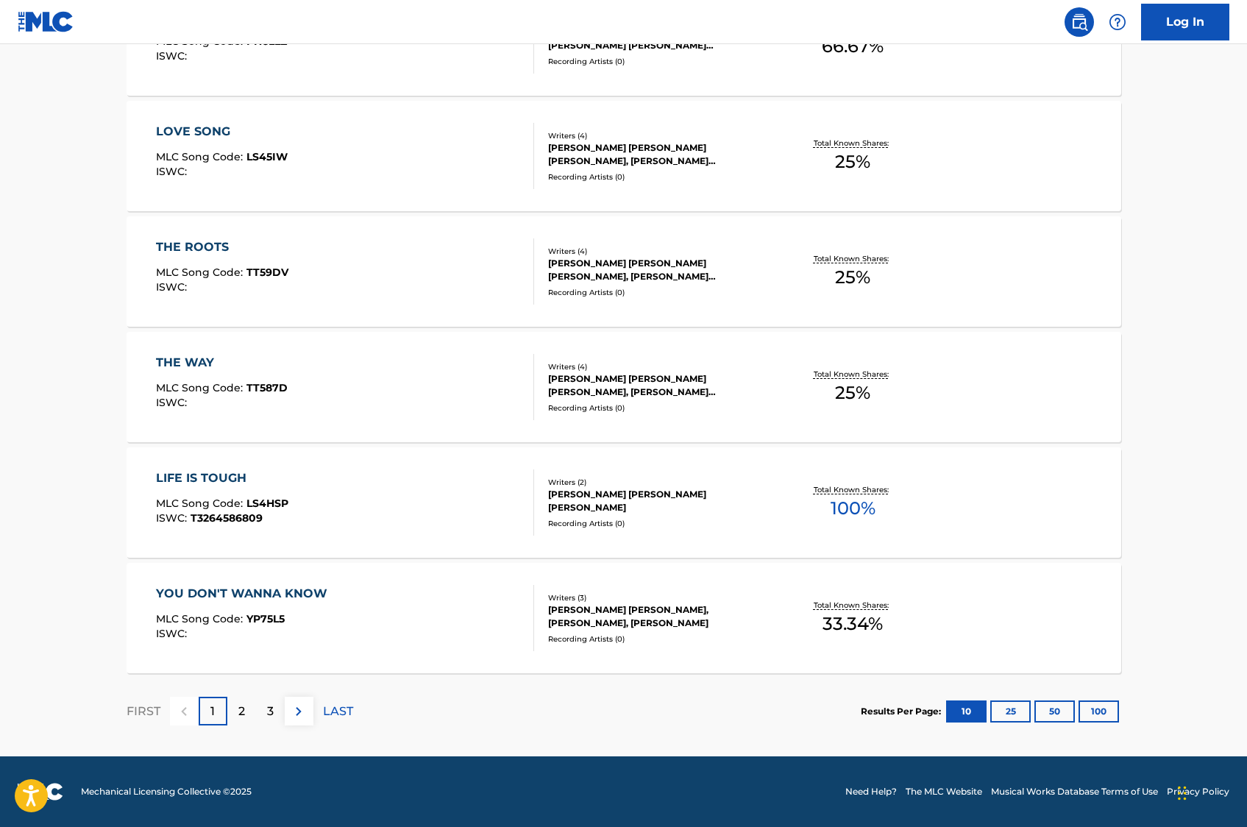
click at [649, 527] on div "[PERSON_NAME] [PERSON_NAME], [PERSON_NAME], [PERSON_NAME]" at bounding box center [659, 616] width 222 height 26
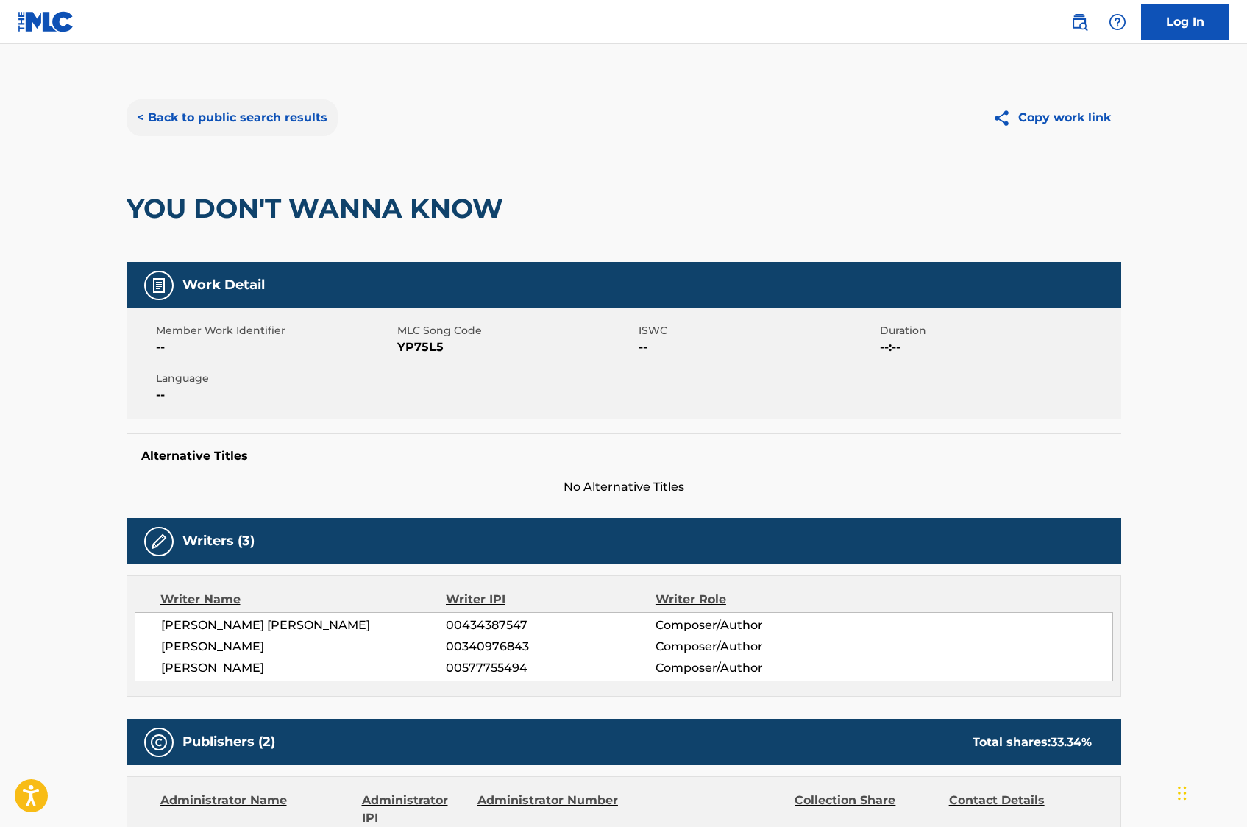
click at [193, 109] on button "< Back to public search results" at bounding box center [232, 117] width 211 height 37
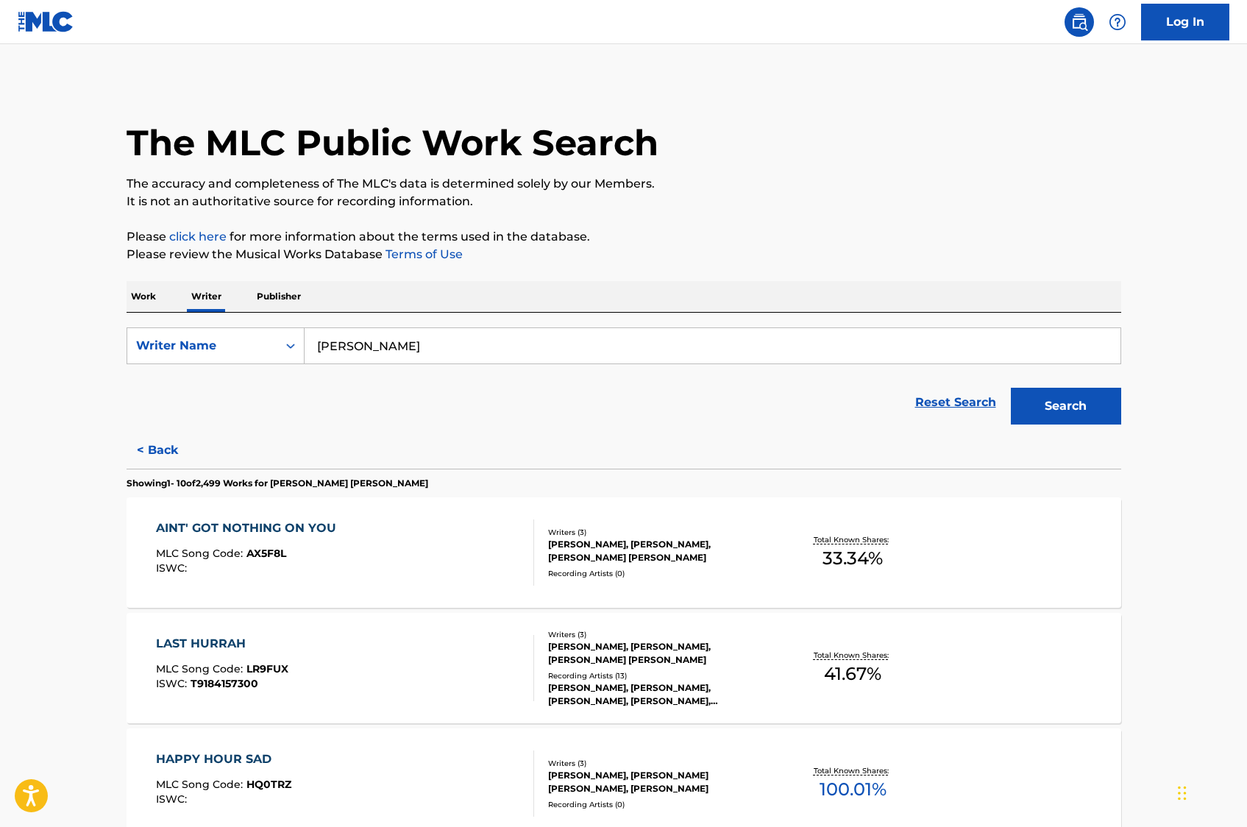
click at [144, 299] on p "Work" at bounding box center [144, 296] width 34 height 31
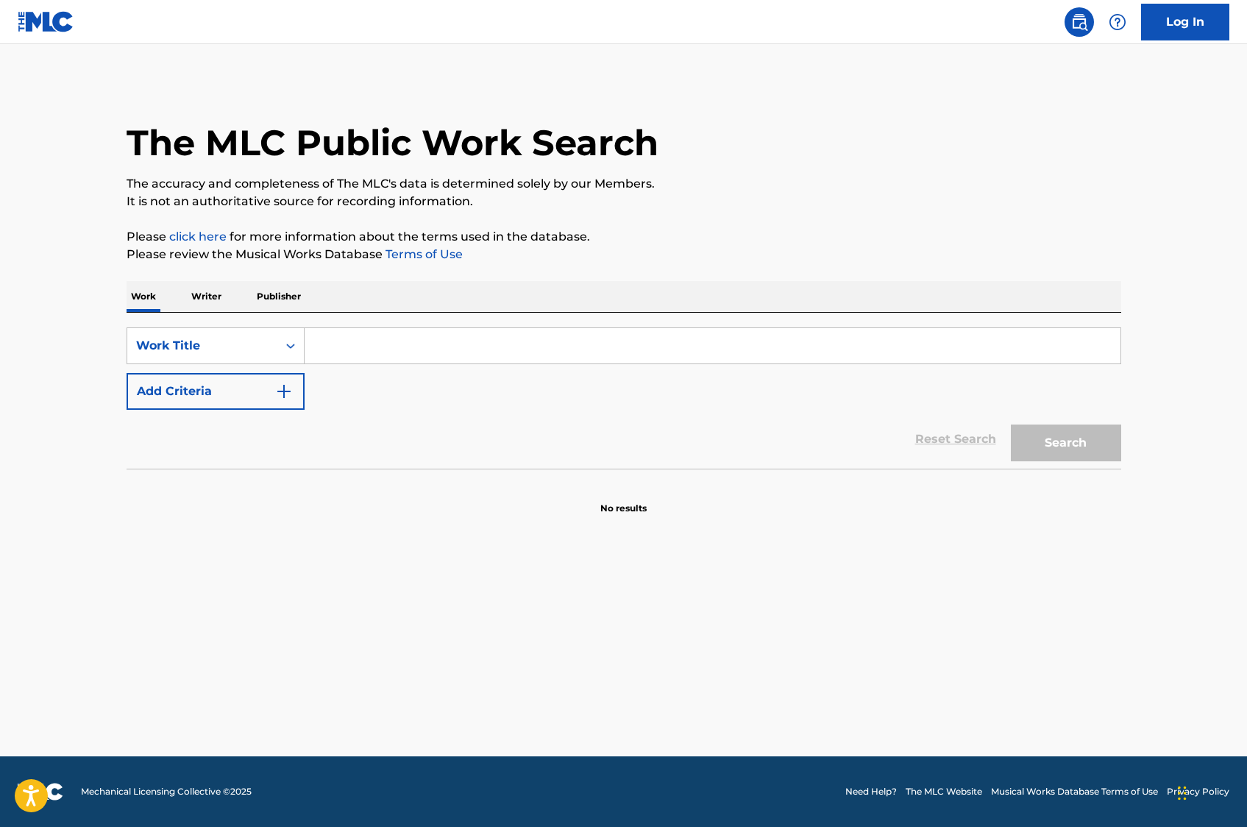
click at [366, 340] on input "Search Form" at bounding box center [713, 345] width 816 height 35
type input "[PERSON_NAME], come on"
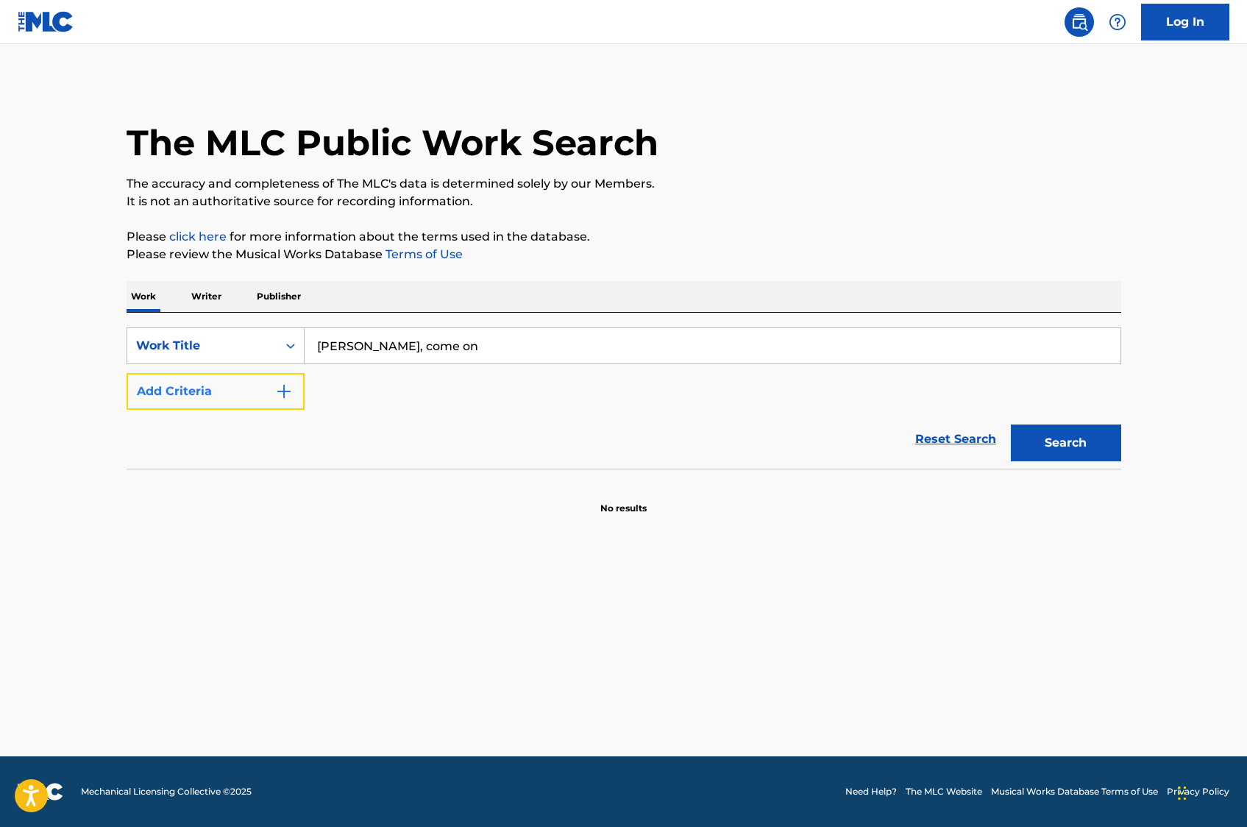
click at [283, 398] on img "Search Form" at bounding box center [284, 391] width 18 height 18
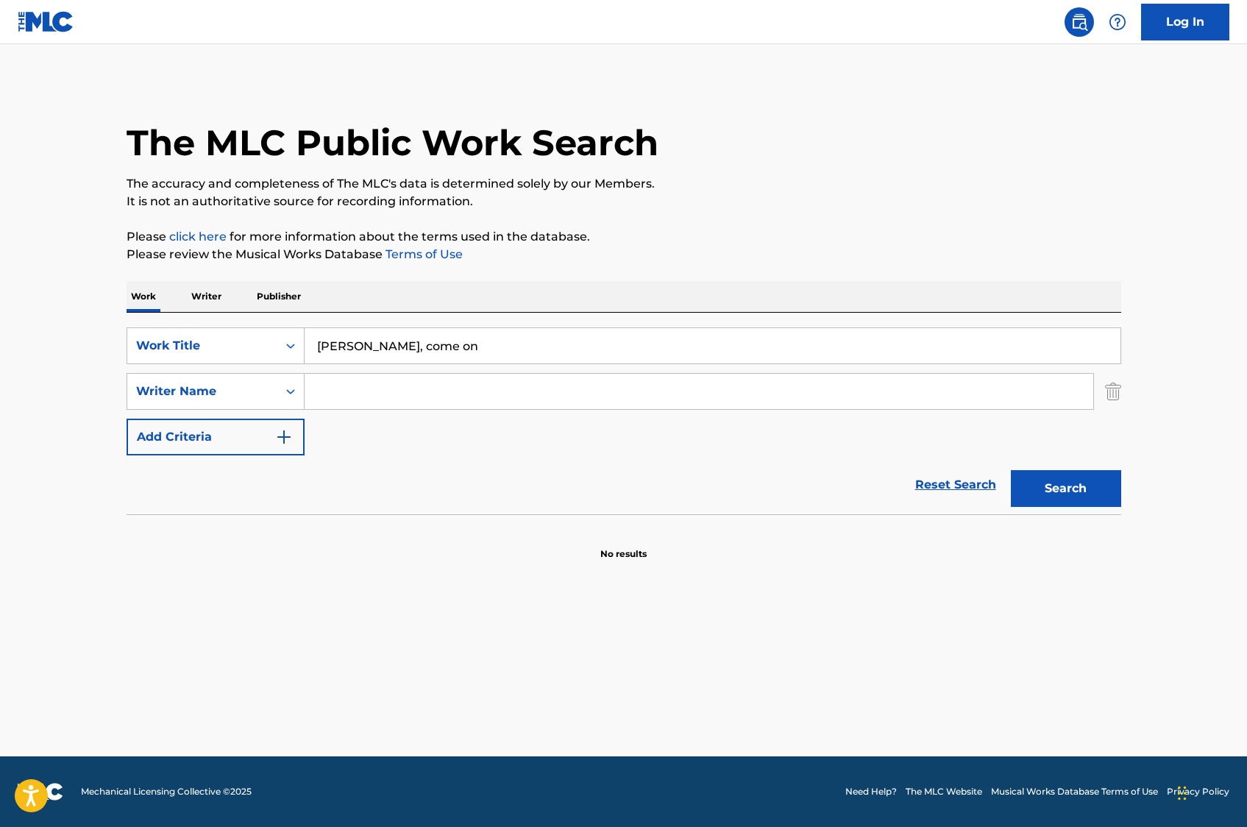
click at [388, 399] on input "Search Form" at bounding box center [699, 391] width 789 height 35
type input "[PERSON_NAME]"
click at [1011, 470] on button "Search" at bounding box center [1066, 488] width 110 height 37
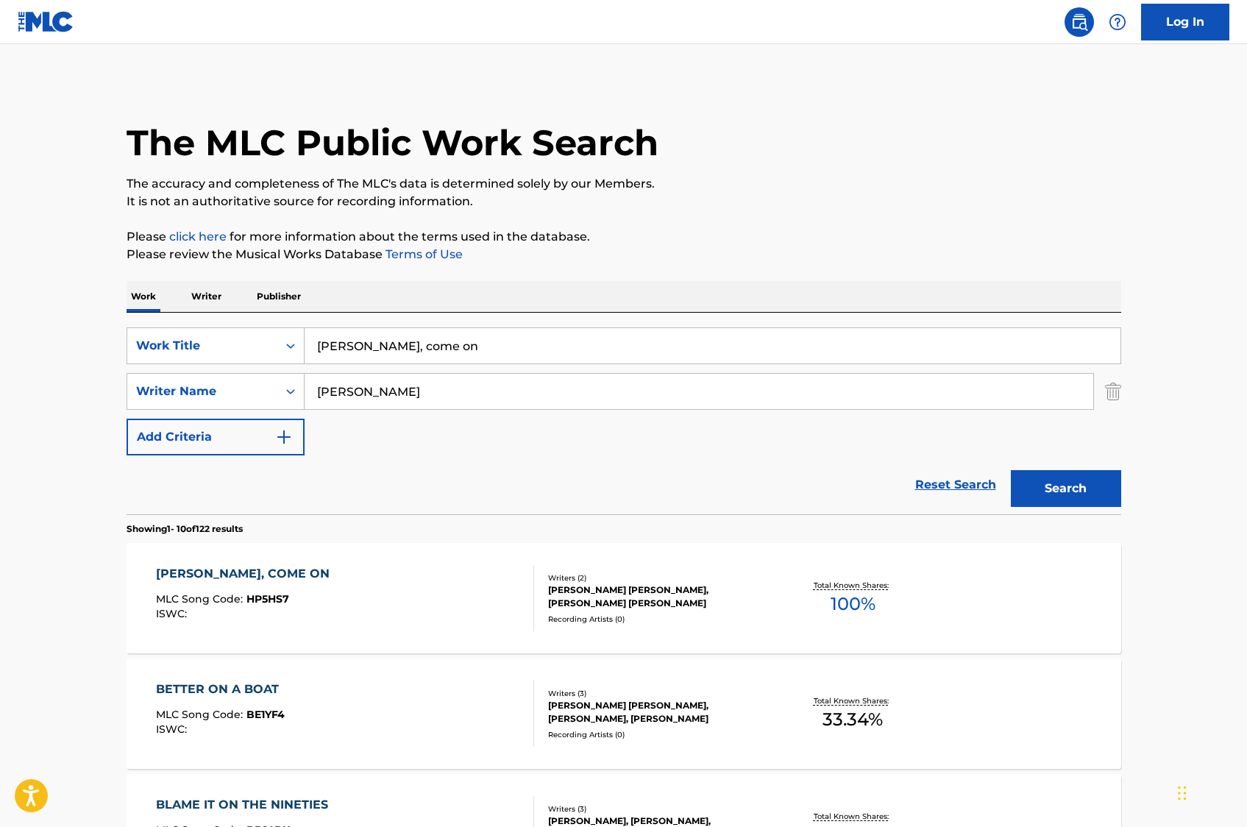
click at [670, 527] on div "[PERSON_NAME] [PERSON_NAME], [PERSON_NAME] [PERSON_NAME]" at bounding box center [659, 596] width 222 height 26
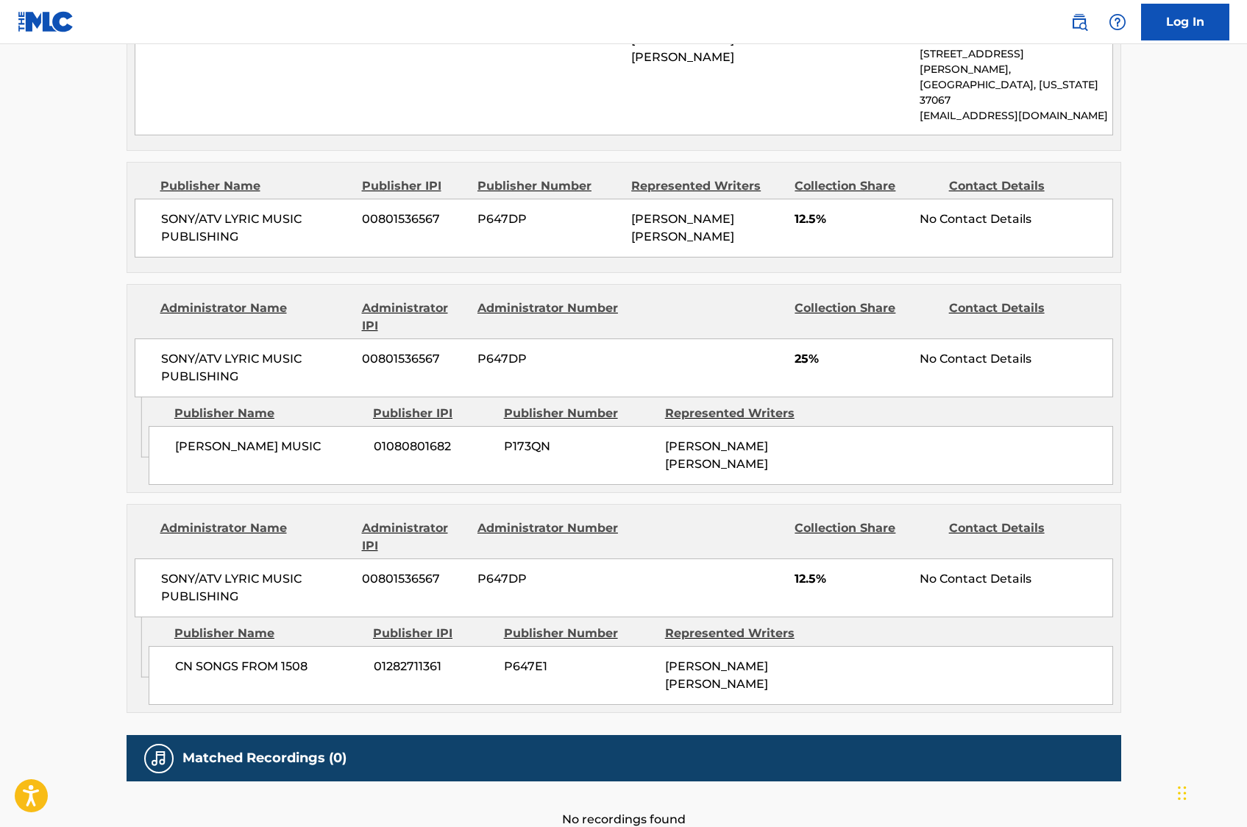
scroll to position [789, 0]
